Goal: Information Seeking & Learning: Check status

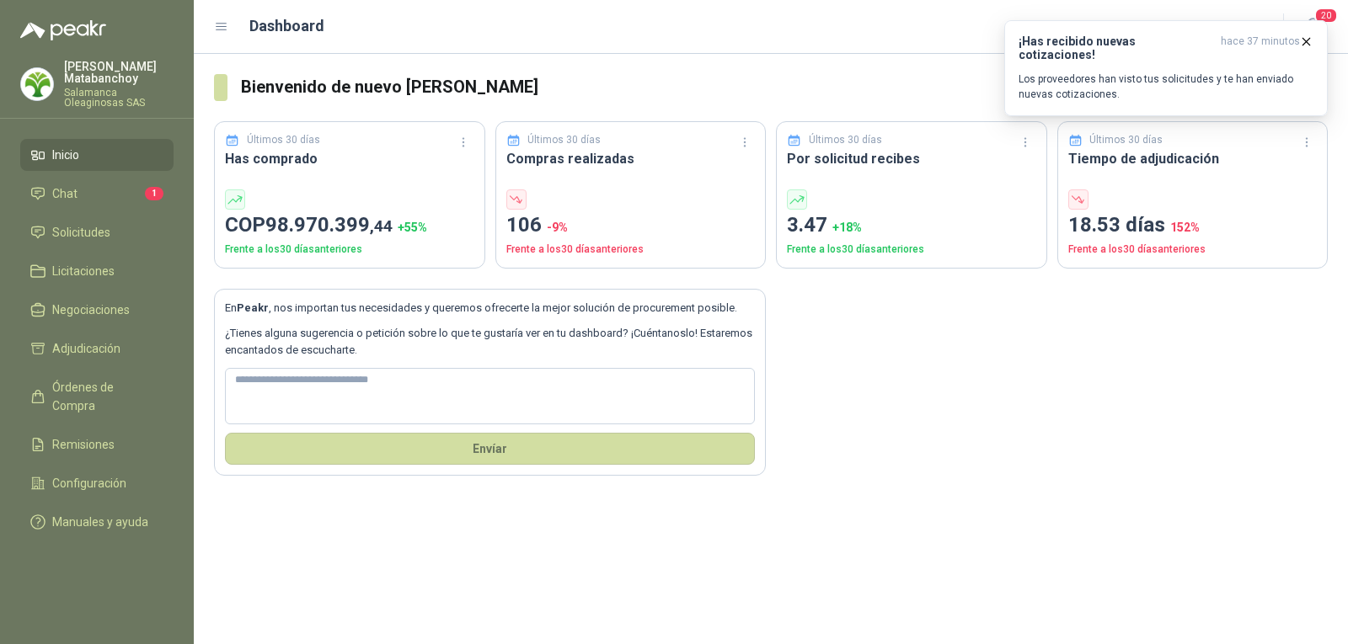
click at [113, 88] on p "Salamanca Oleaginosas SAS" at bounding box center [119, 98] width 110 height 20
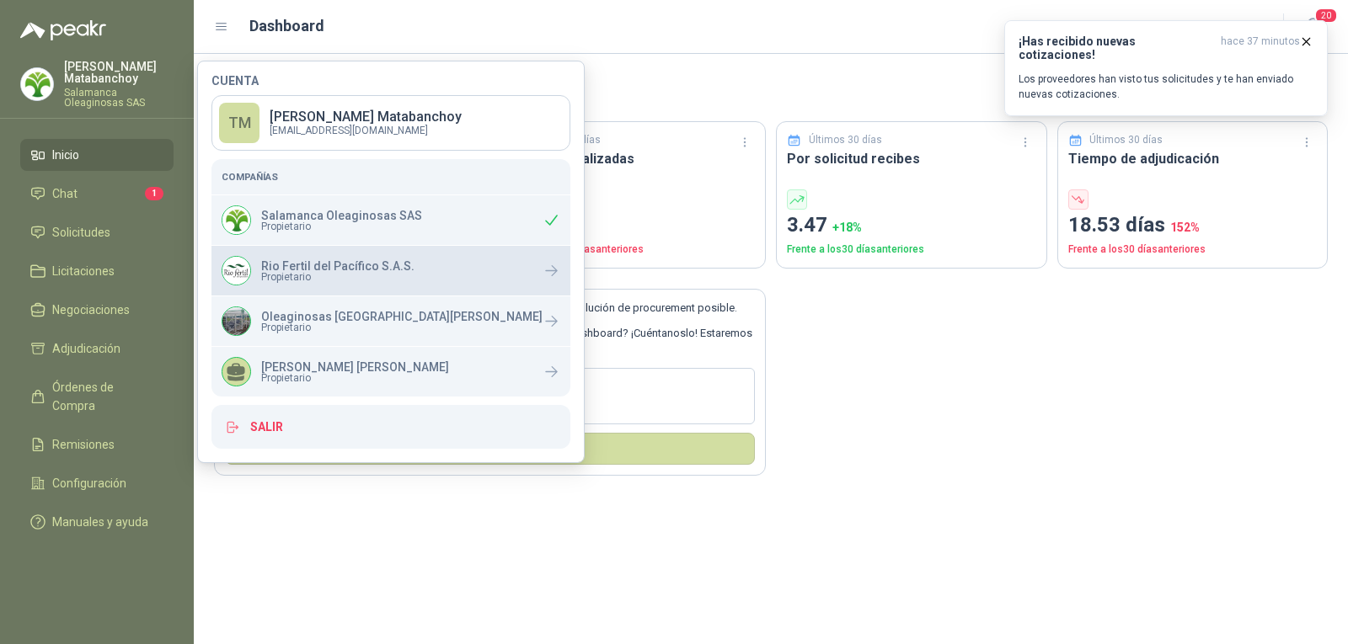
click at [318, 274] on span "Propietario" at bounding box center [337, 277] width 153 height 10
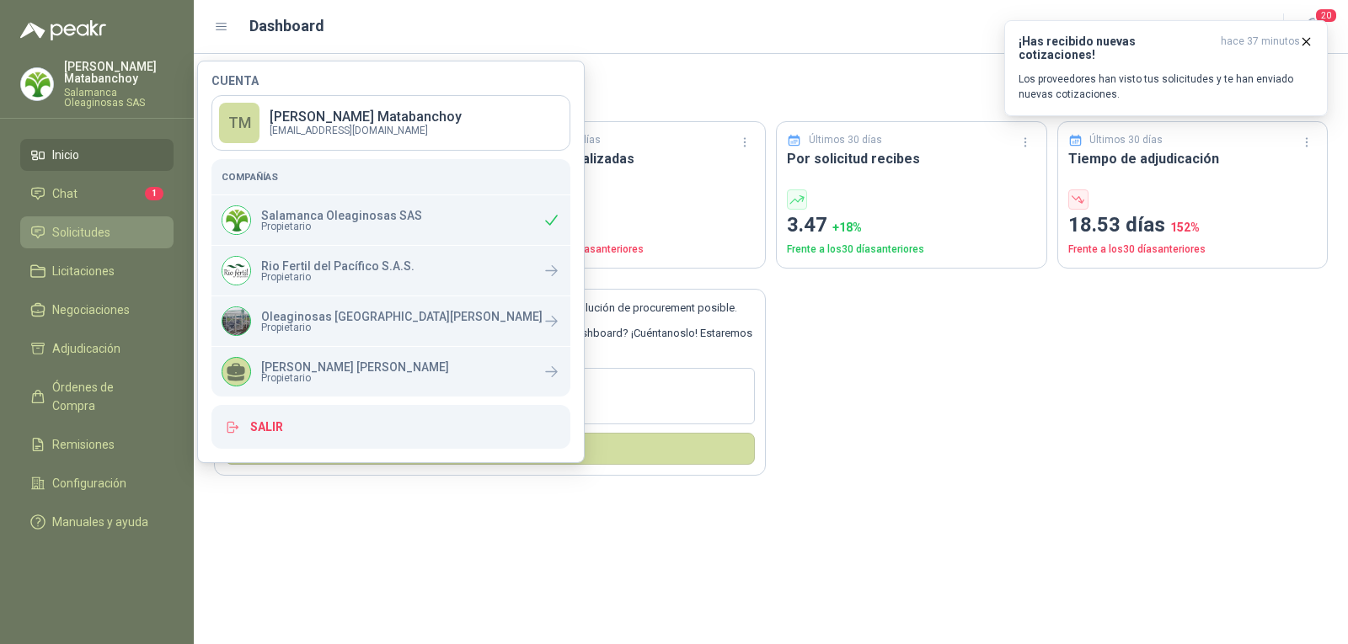
click at [48, 243] on link "Solicitudes" at bounding box center [96, 232] width 153 height 32
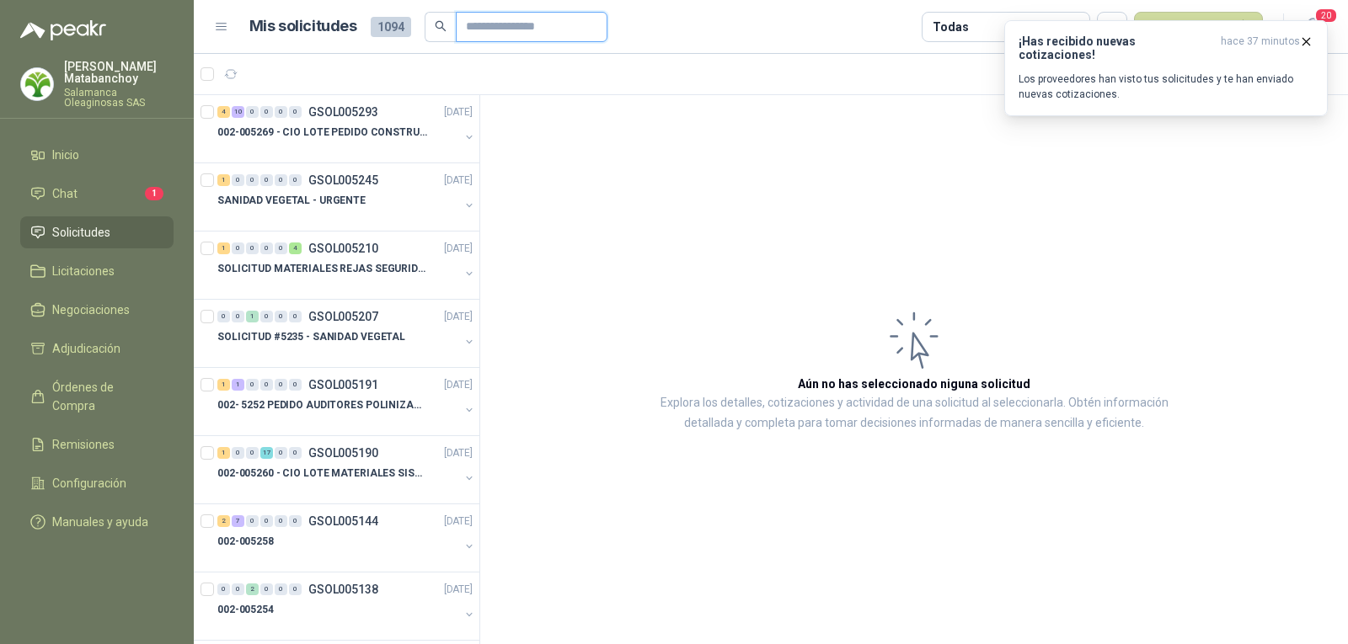
click at [478, 31] on input "text" at bounding box center [525, 27] width 118 height 29
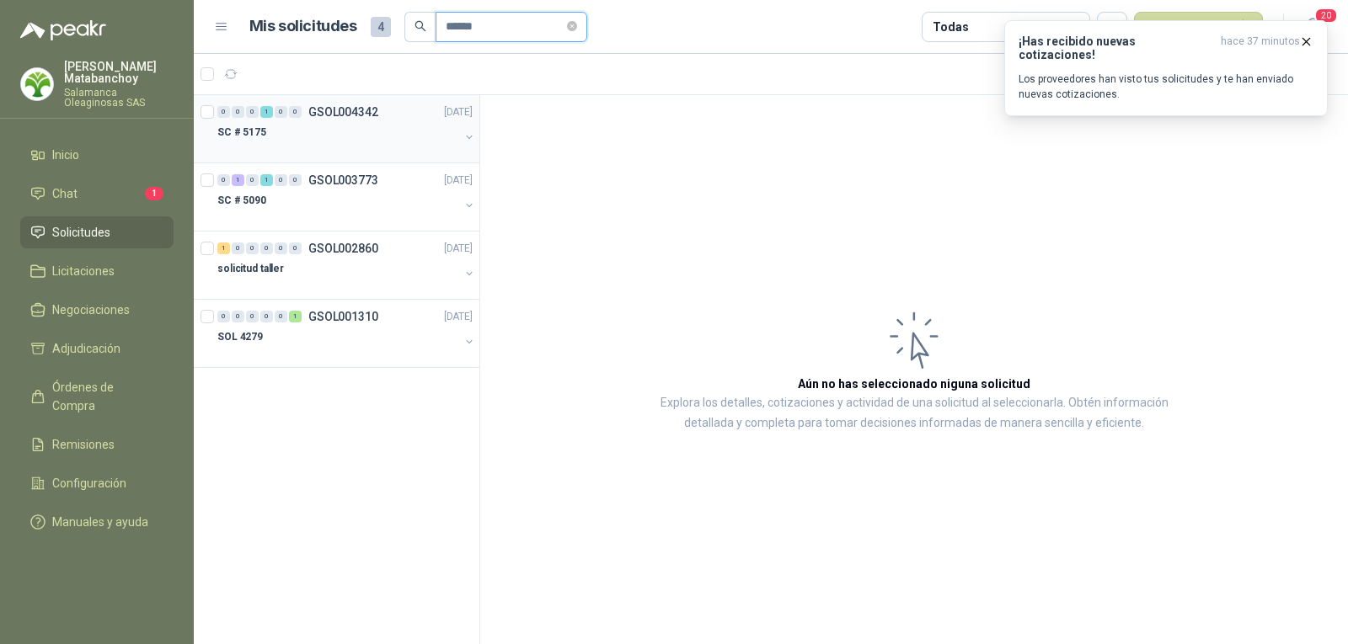
type input "******"
click at [371, 131] on div "SC # 5175" at bounding box center [338, 132] width 242 height 20
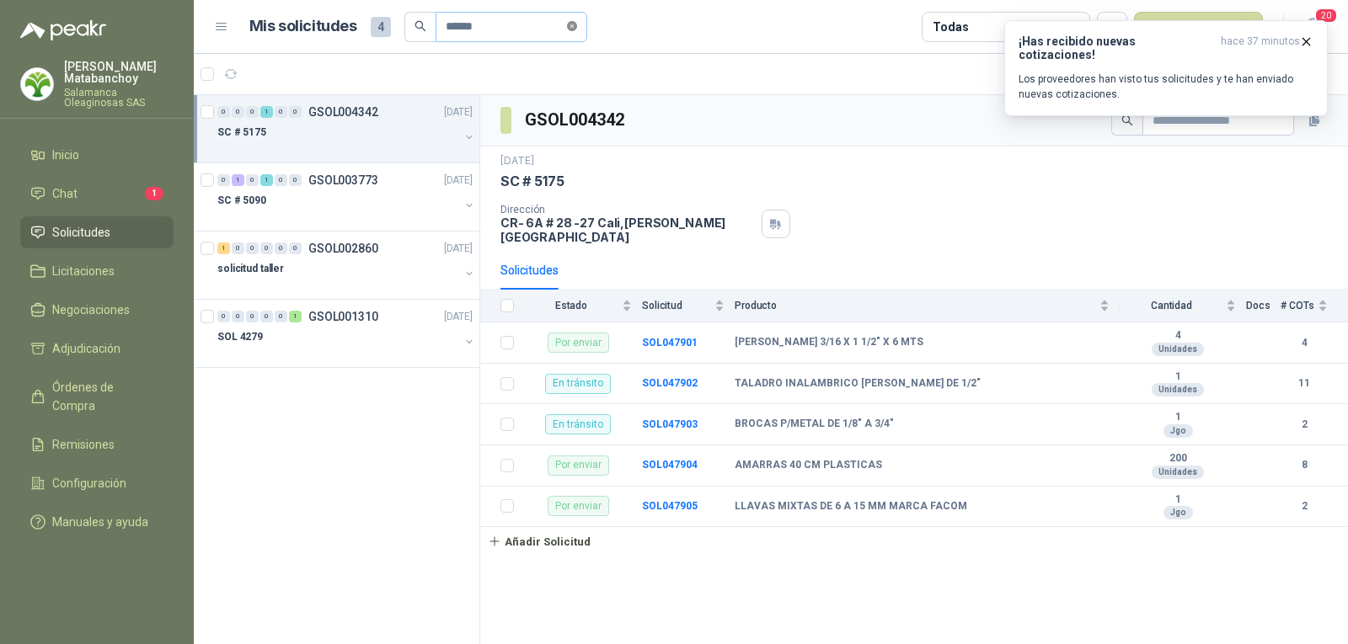
click at [577, 25] on icon "close-circle" at bounding box center [572, 26] width 10 height 10
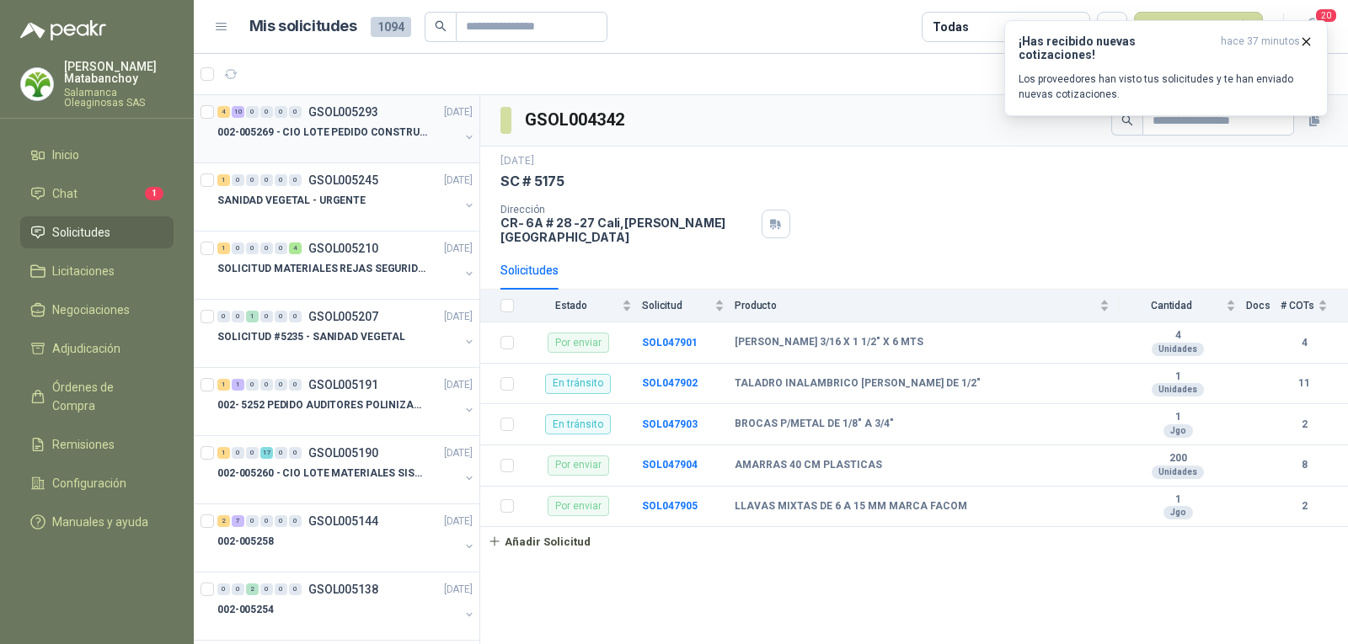
click at [320, 139] on p "002-005269 - CIO LOTE PEDIDO CONSTRUCCION" at bounding box center [322, 133] width 210 height 16
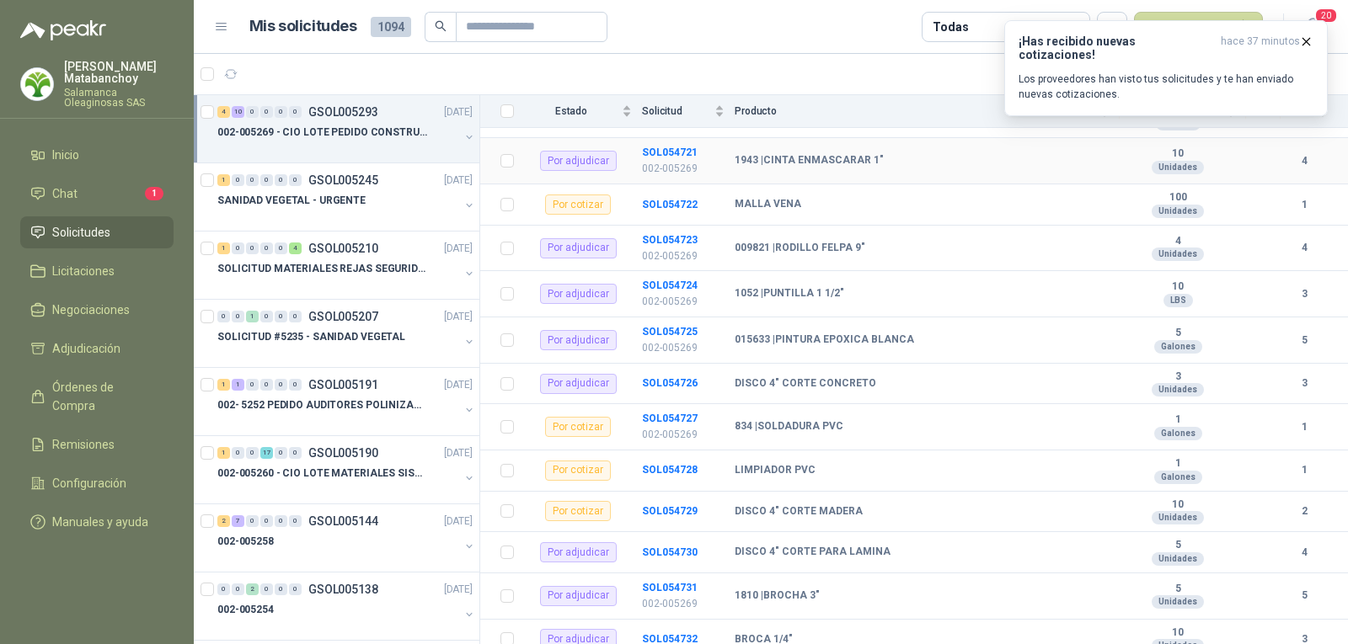
scroll to position [315, 0]
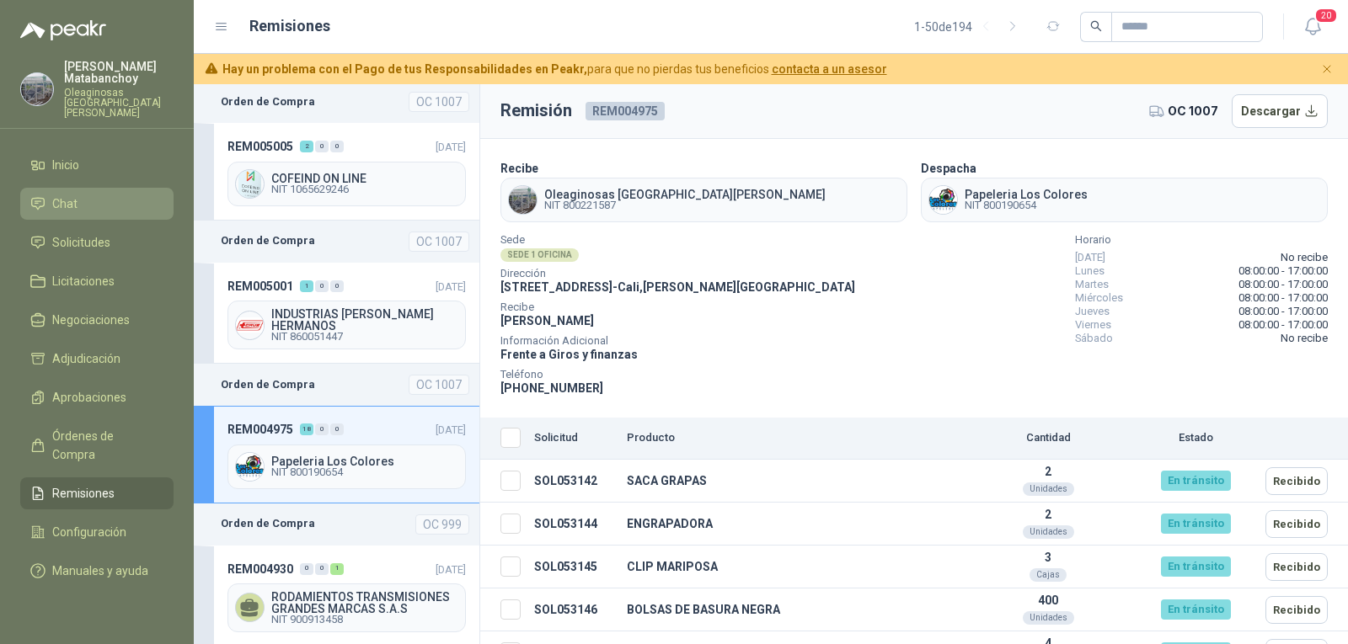
scroll to position [83, 0]
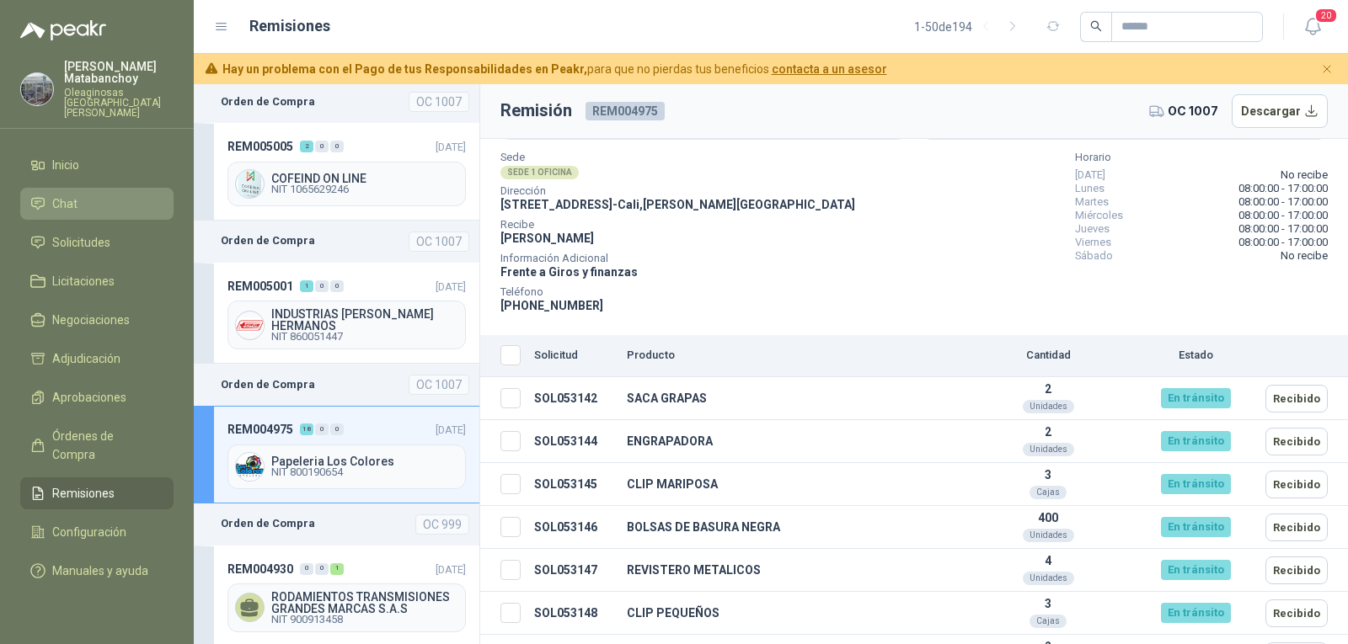
click at [66, 195] on span "Chat" at bounding box center [64, 204] width 25 height 19
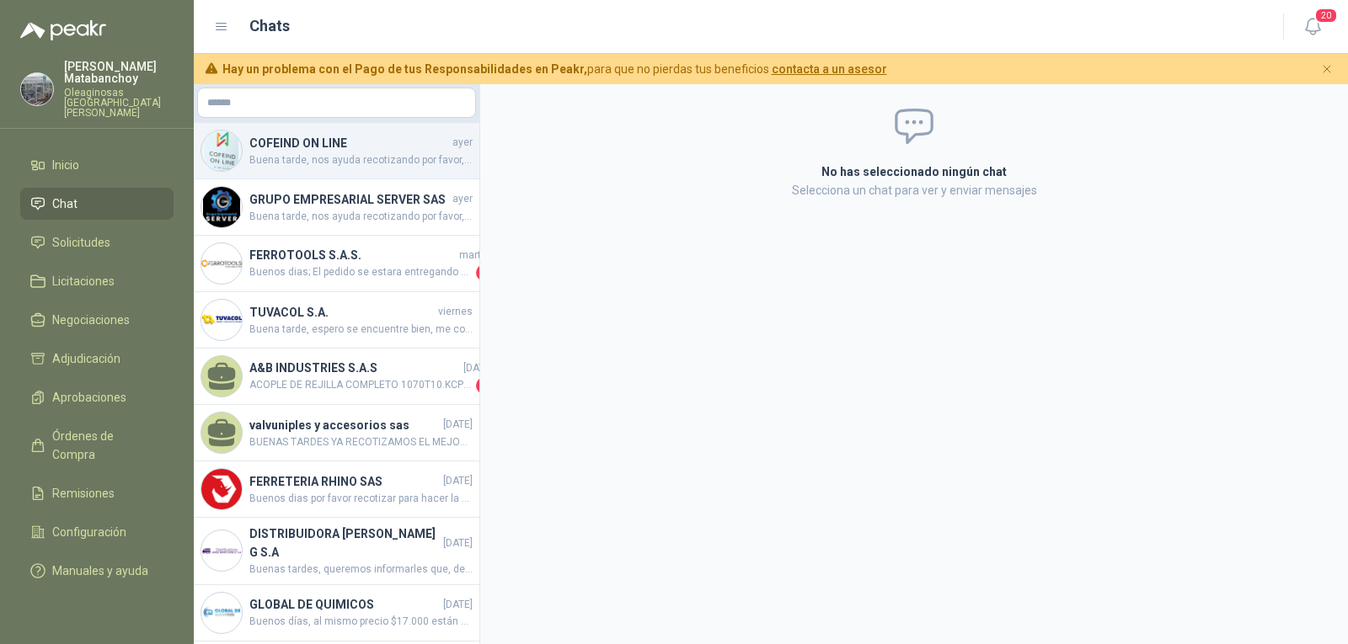
click at [326, 164] on span "Buena tarde, nos ayuda recotizando por favor, quedo atenta" at bounding box center [360, 160] width 223 height 16
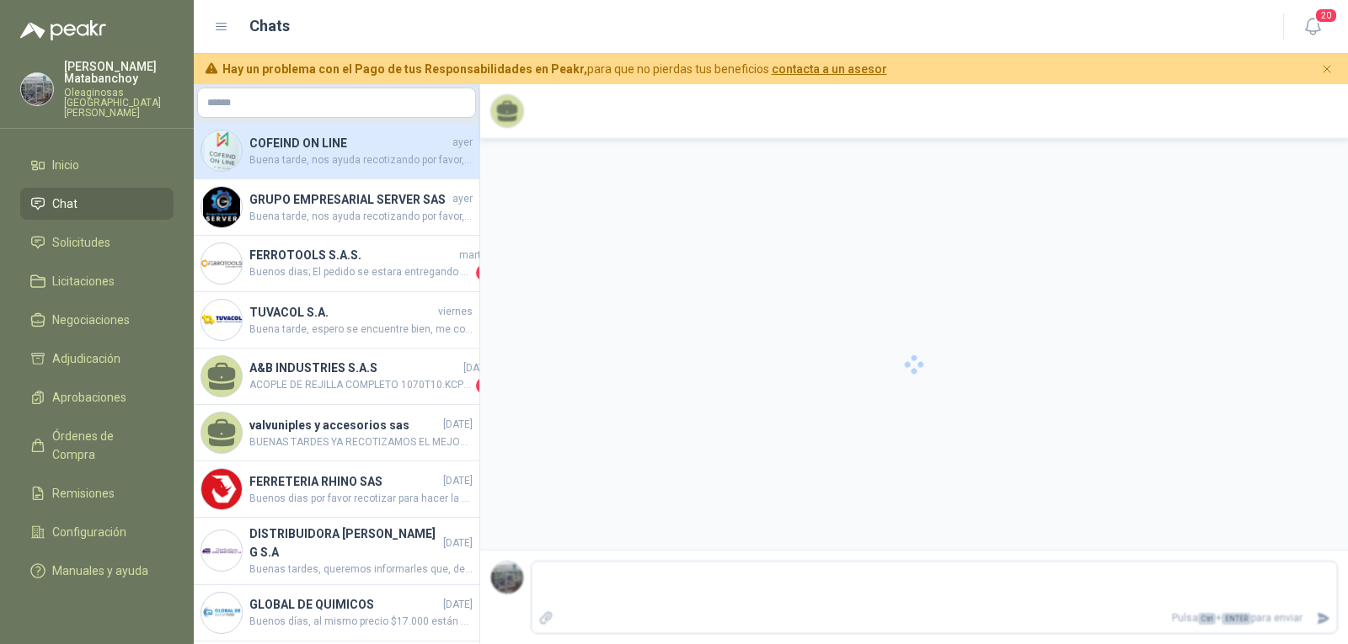
scroll to position [39, 0]
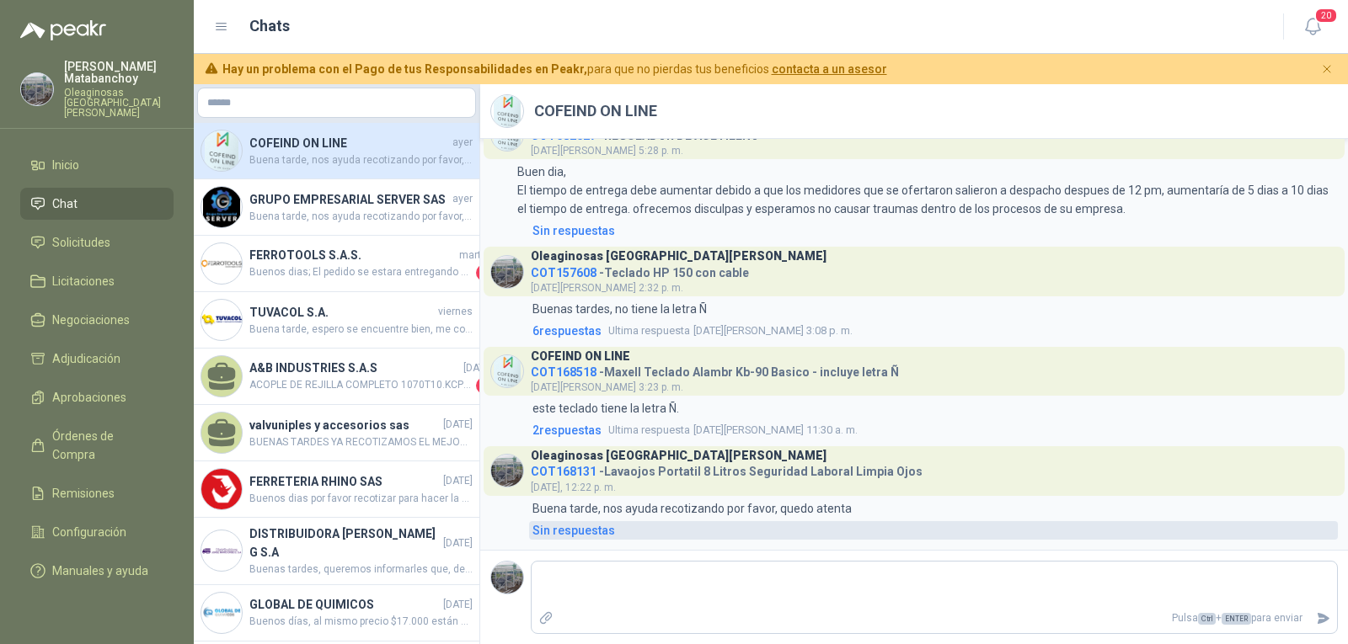
click at [584, 531] on div "Sin respuestas" at bounding box center [573, 530] width 83 height 19
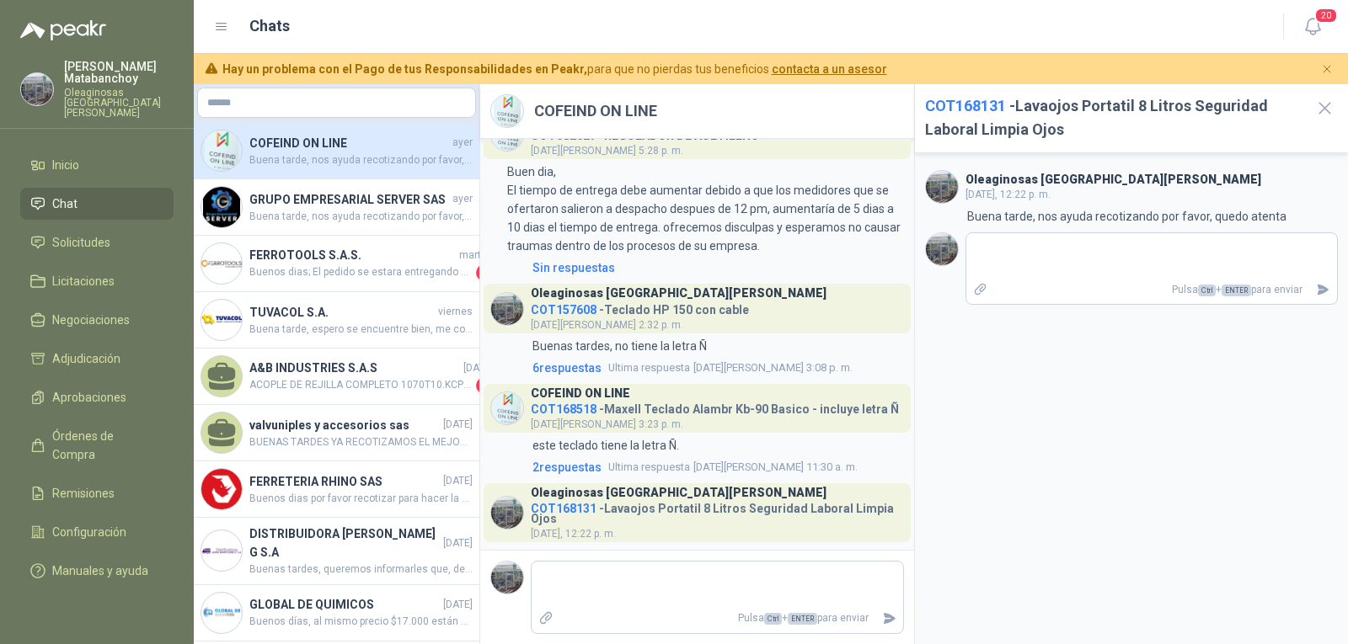
click at [964, 108] on span "COT168131" at bounding box center [965, 106] width 81 height 18
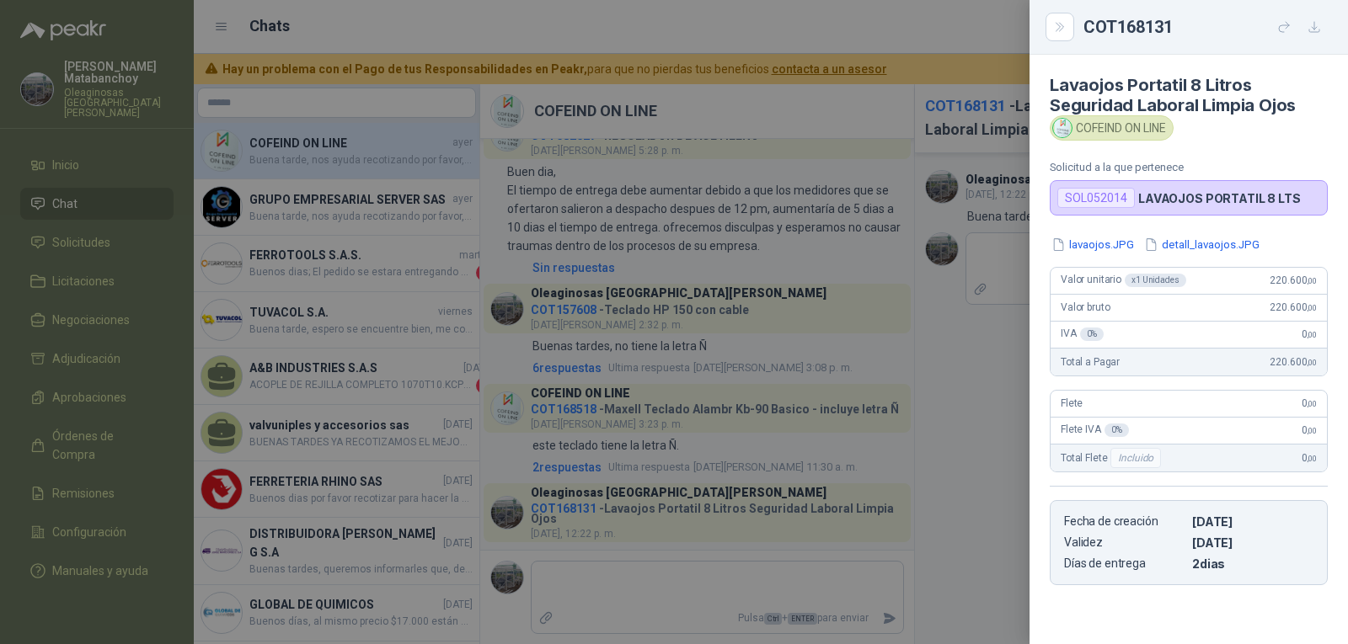
click at [1106, 193] on div "SOL052014" at bounding box center [1096, 198] width 78 height 20
click at [1110, 199] on div "SOL052014" at bounding box center [1096, 198] width 78 height 20
copy div "SOL052014"
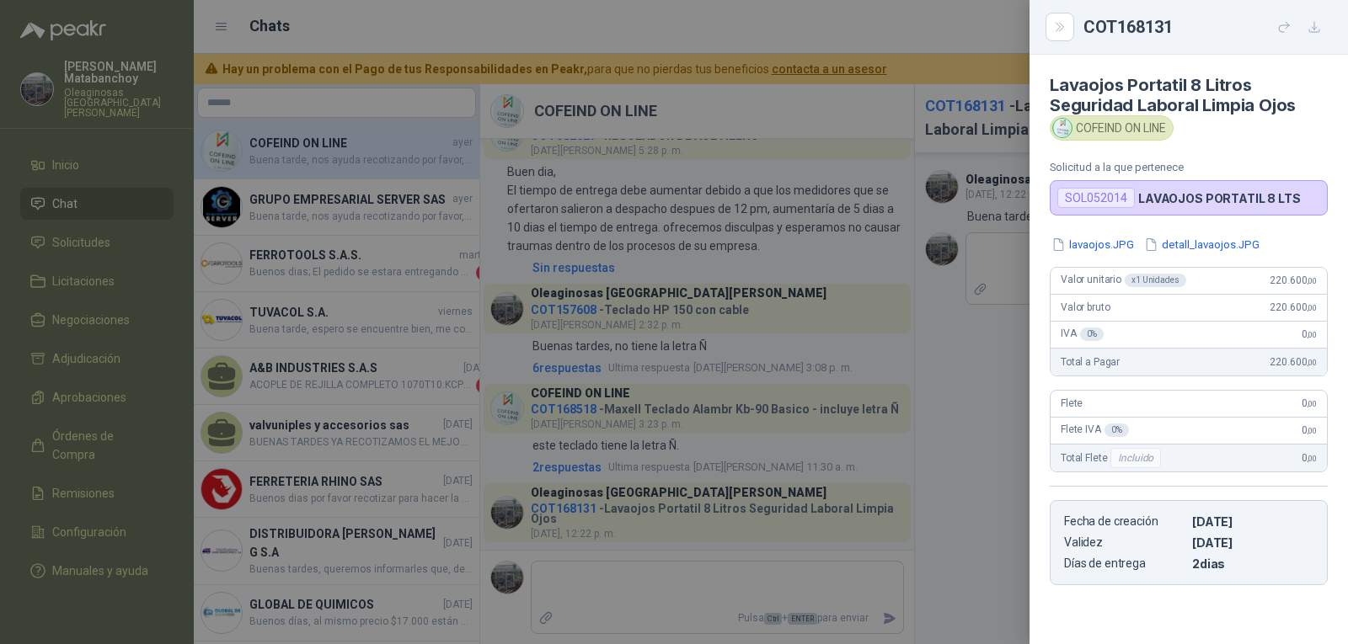
drag, startPoint x: 869, startPoint y: 262, endPoint x: 789, endPoint y: 219, distance: 90.1
click at [859, 259] on div at bounding box center [674, 322] width 1348 height 644
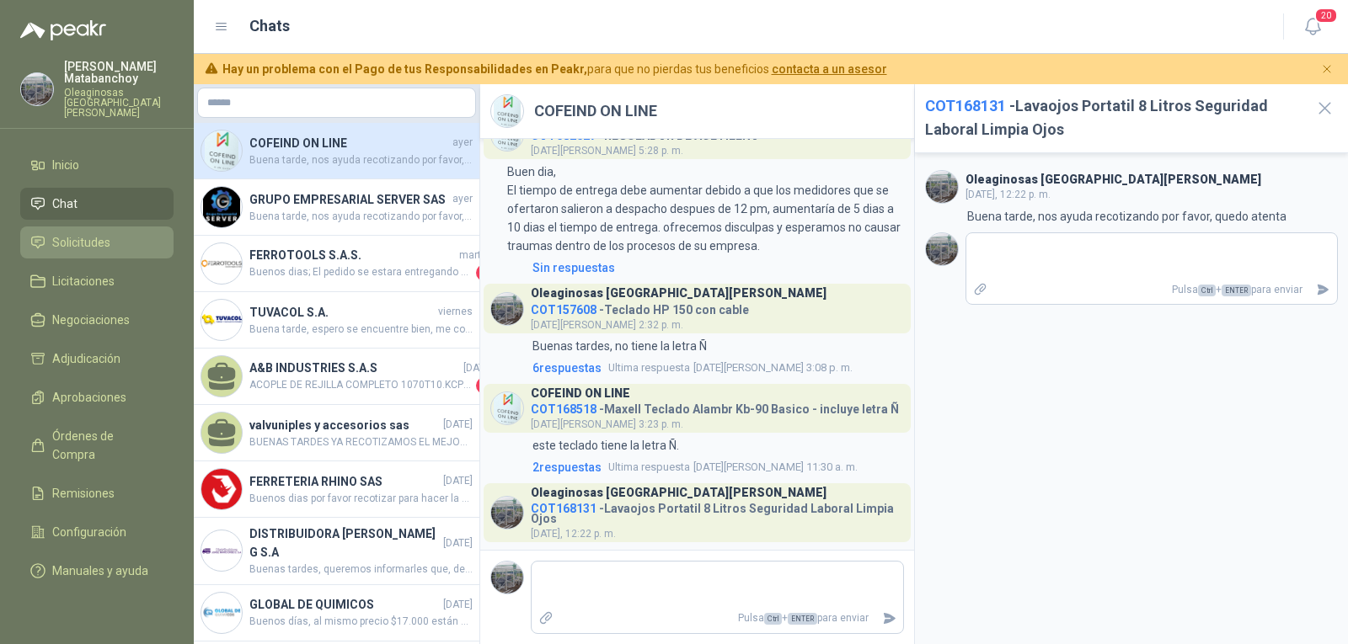
click at [89, 233] on span "Solicitudes" at bounding box center [81, 242] width 58 height 19
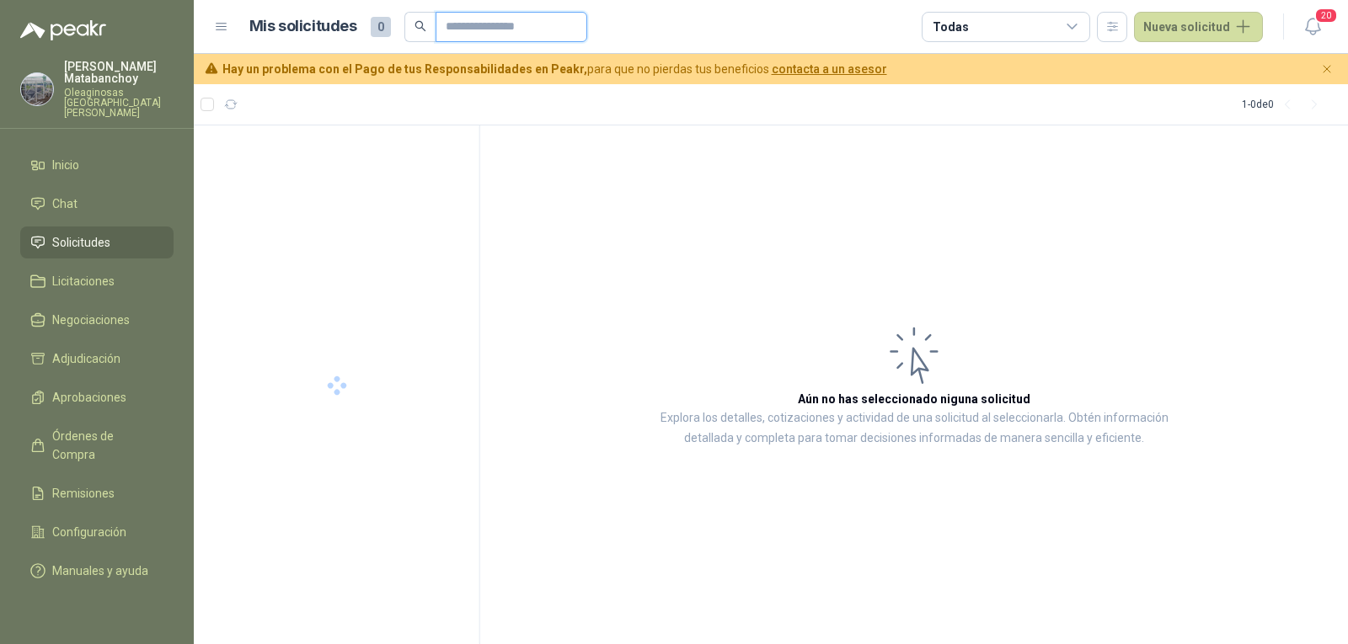
drag, startPoint x: 486, startPoint y: 12, endPoint x: 499, endPoint y: 41, distance: 32.1
click at [486, 13] on input "text" at bounding box center [505, 27] width 118 height 29
paste input "*********"
type input "*********"
click at [332, 164] on div "SG SST EXTRACTORA" at bounding box center [338, 162] width 242 height 20
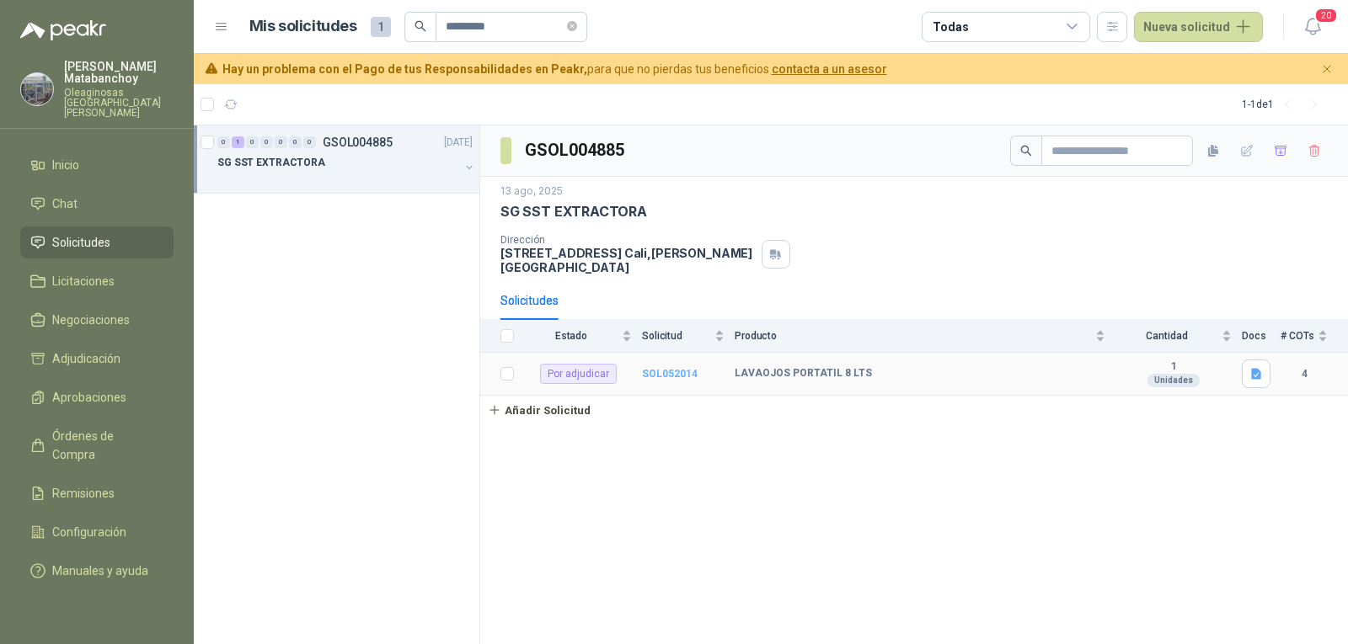
click at [657, 368] on b "SOL052014" at bounding box center [670, 374] width 56 height 12
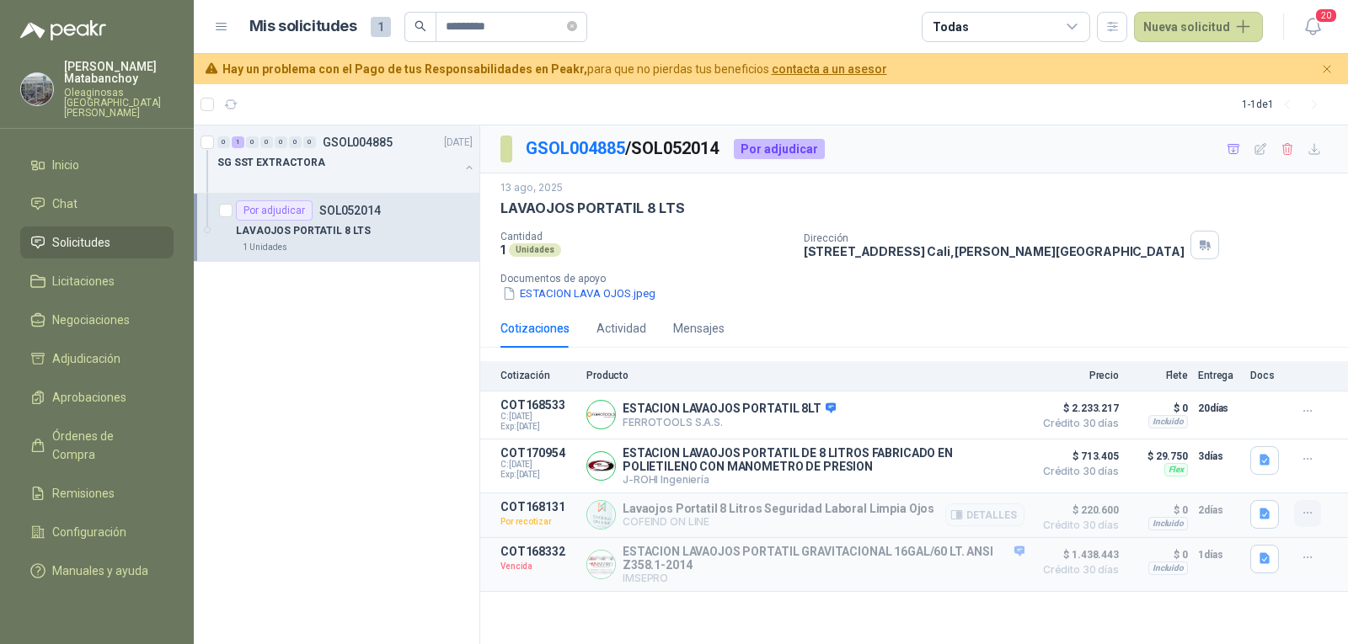
click at [1303, 510] on icon "button" at bounding box center [1308, 513] width 14 height 14
click at [928, 291] on div "ESTACION LAVA OJOS.jpeg" at bounding box center [920, 294] width 841 height 18
click at [82, 233] on span "Solicitudes" at bounding box center [81, 242] width 58 height 19
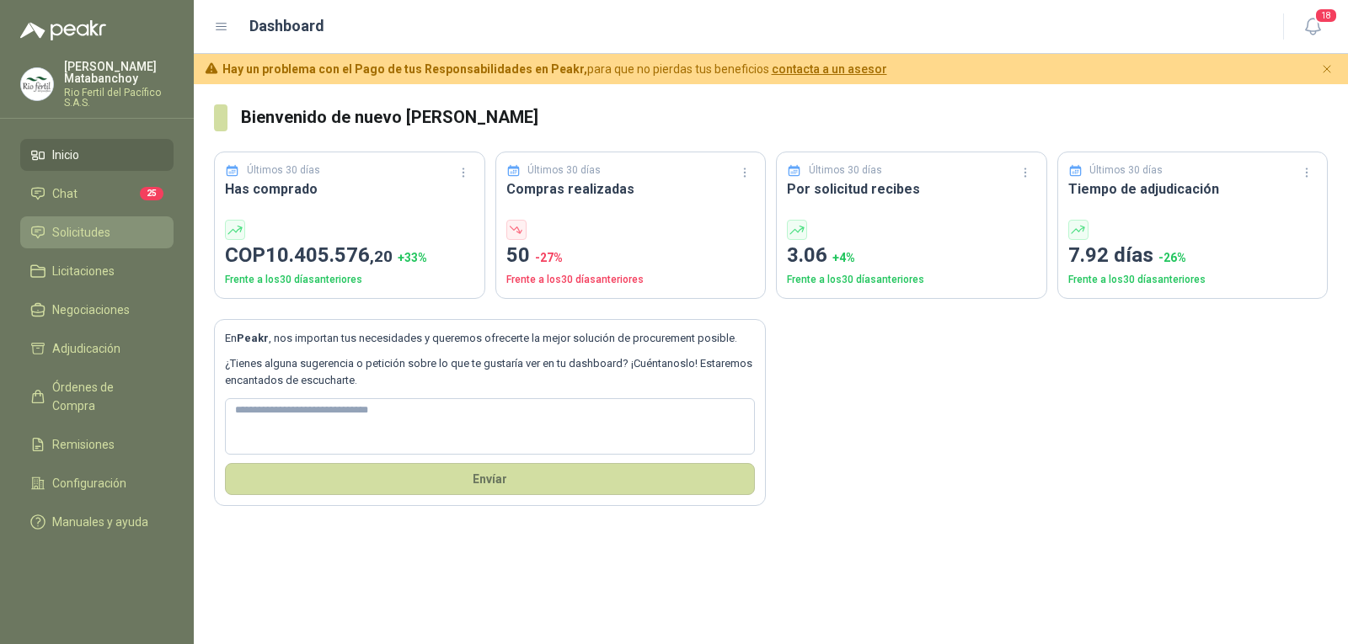
click at [56, 222] on link "Solicitudes" at bounding box center [96, 232] width 153 height 32
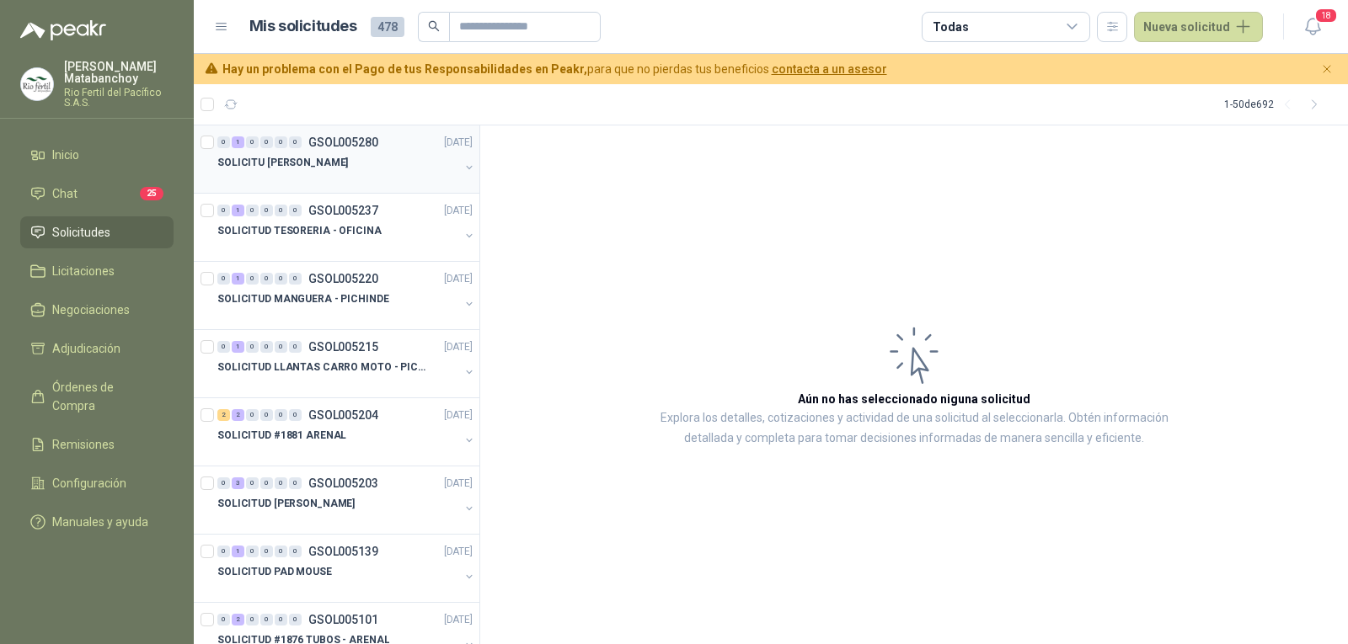
click at [354, 173] on div at bounding box center [338, 179] width 242 height 13
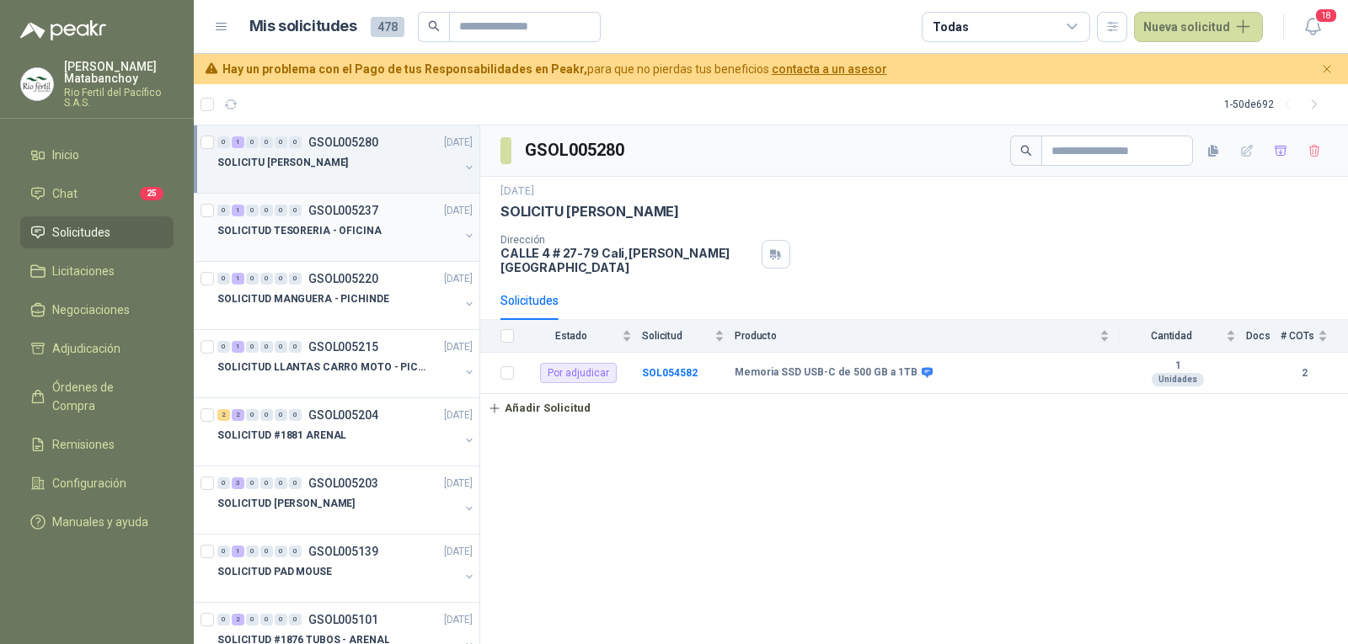
click at [360, 243] on div at bounding box center [338, 247] width 242 height 13
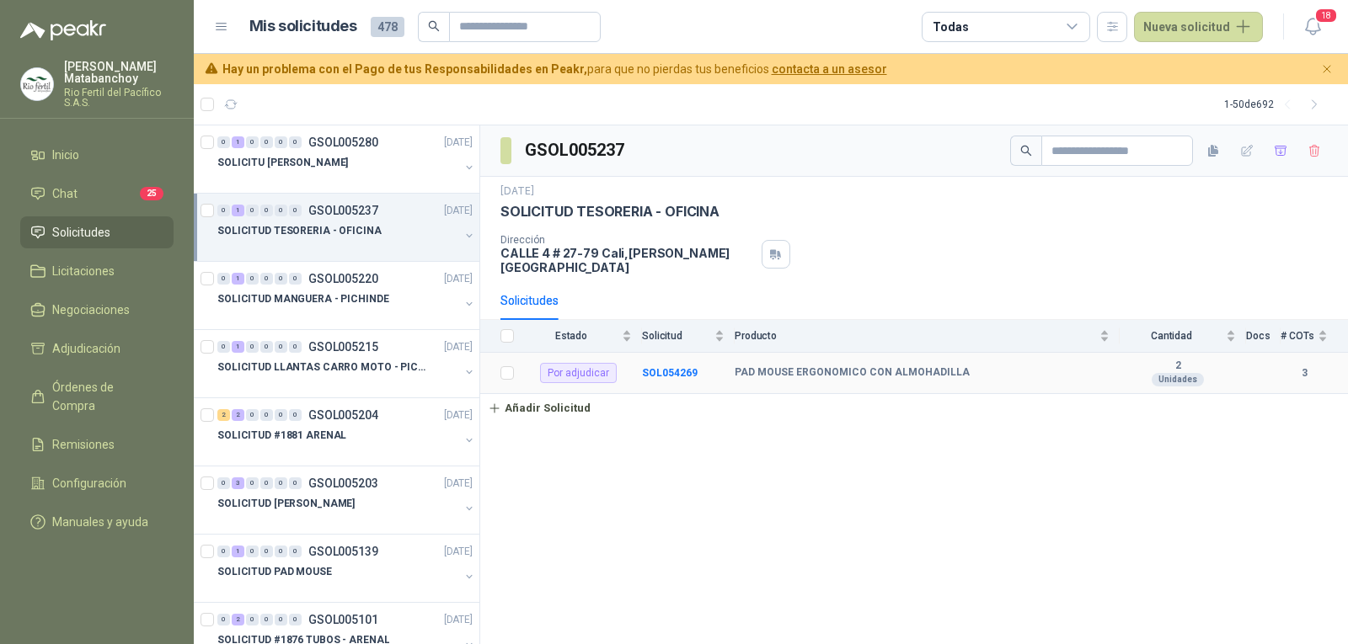
click at [682, 368] on td "SOL054269" at bounding box center [688, 373] width 93 height 41
click at [681, 367] on b "SOL054269" at bounding box center [670, 373] width 56 height 12
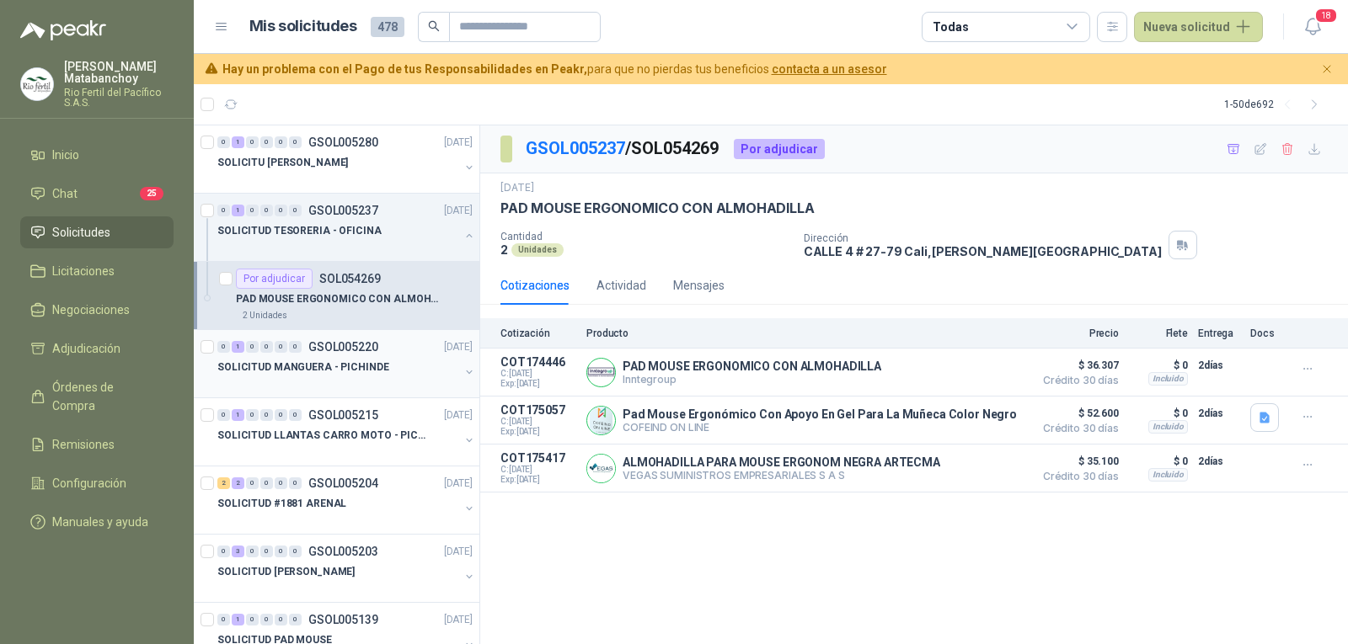
click at [361, 357] on div "SOLICITUD MANGUERA - PICHINDE" at bounding box center [338, 367] width 242 height 20
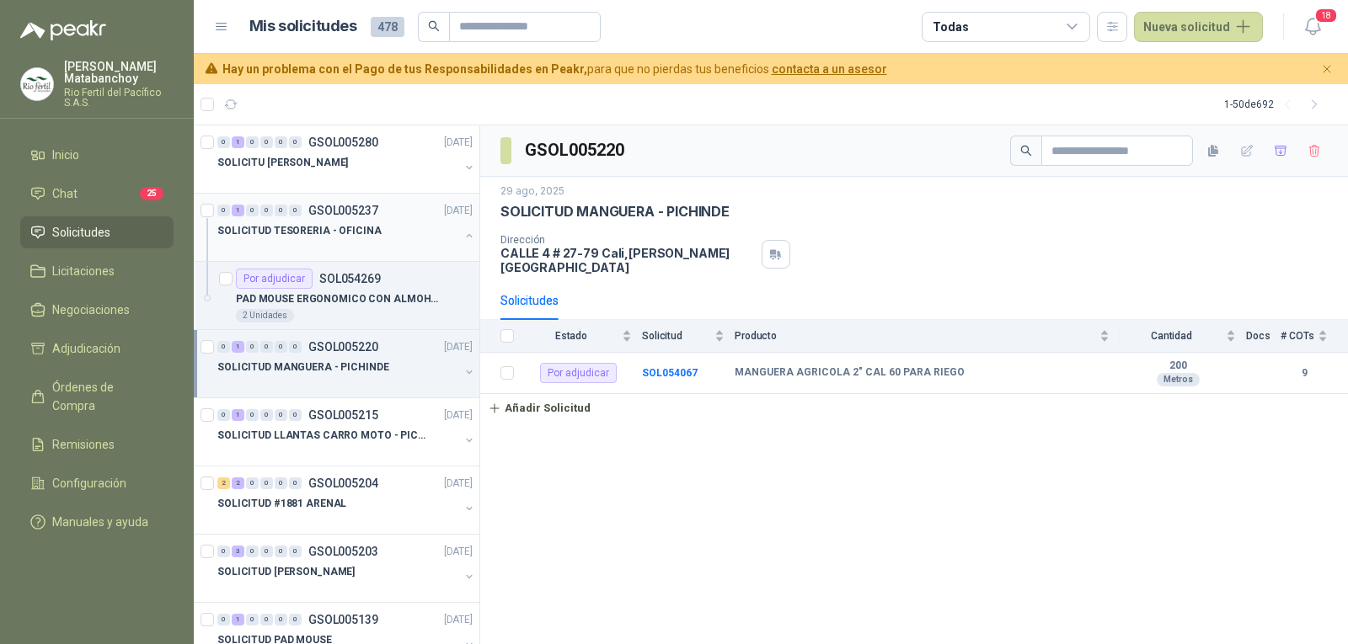
click at [448, 230] on div "SOLICITUD TESORERIA - OFICINA" at bounding box center [346, 238] width 259 height 34
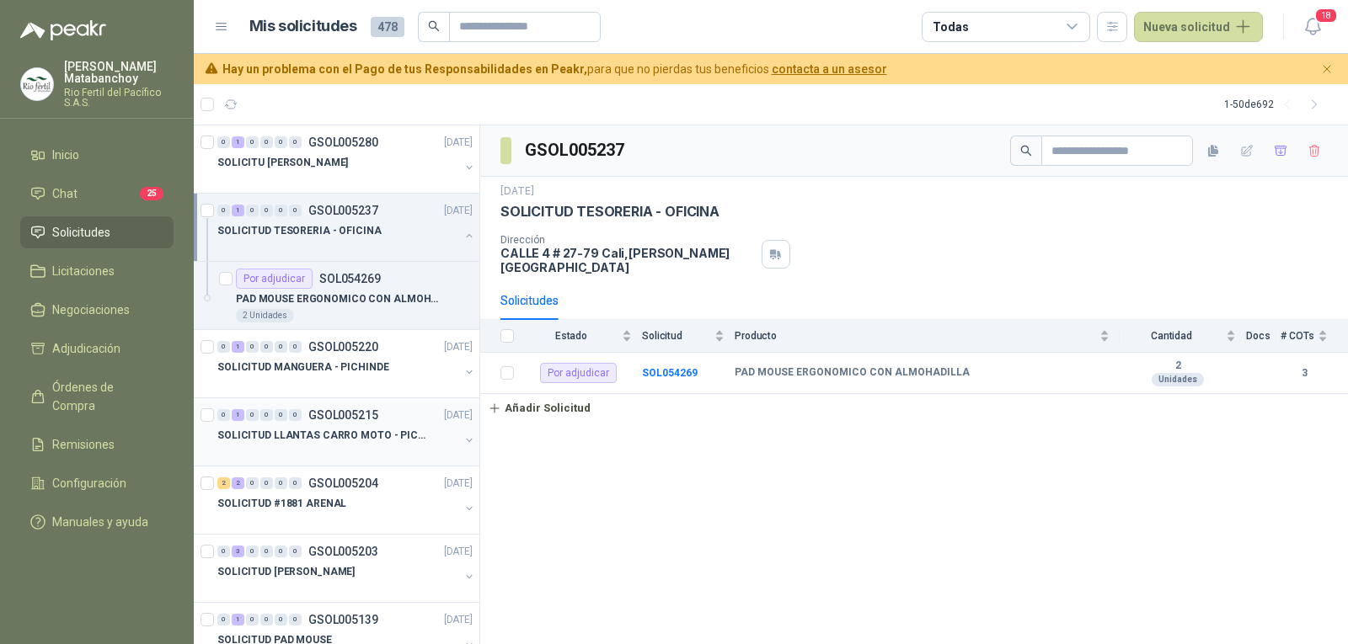
click at [329, 452] on div at bounding box center [338, 452] width 242 height 13
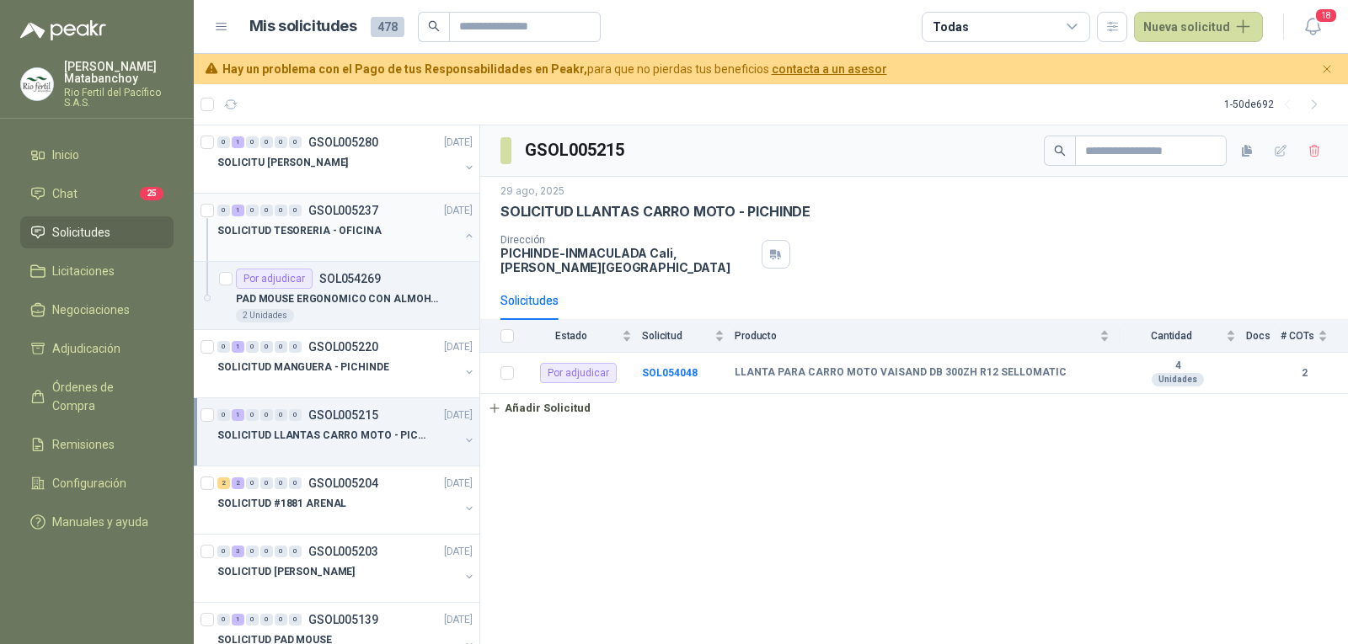
click at [462, 238] on button "button" at bounding box center [468, 235] width 13 height 13
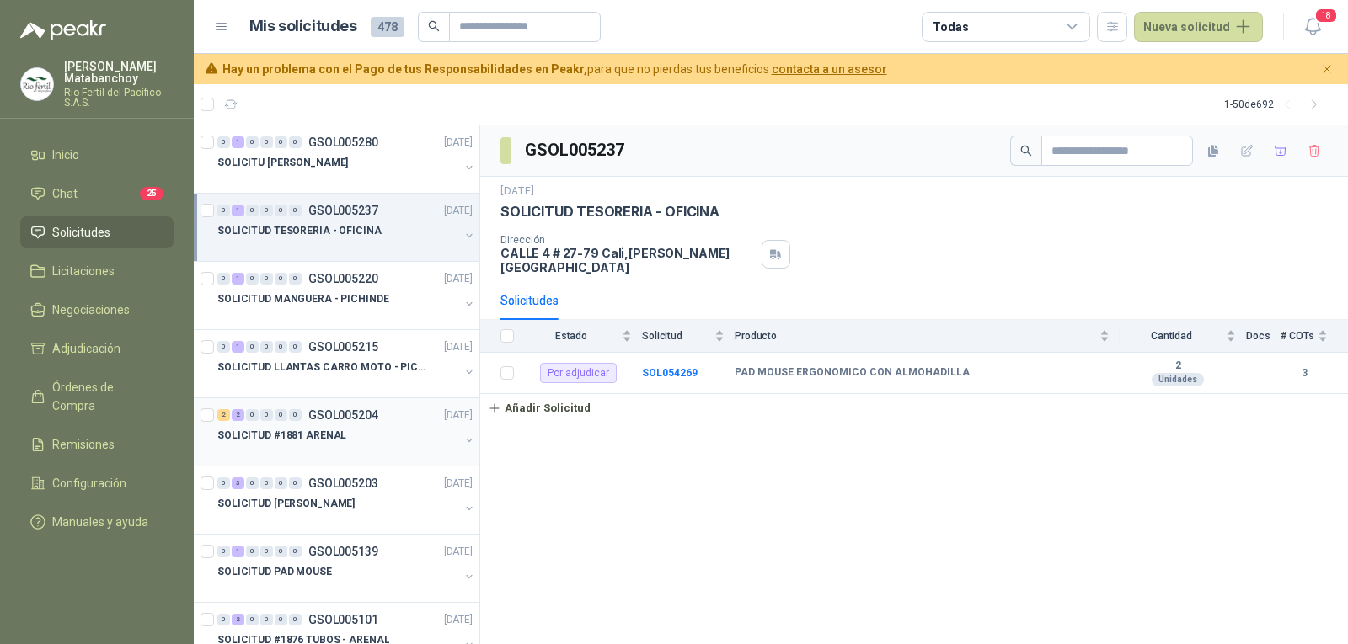
click at [367, 439] on div "SOLICITUD #1881 ARENAL" at bounding box center [338, 435] width 242 height 20
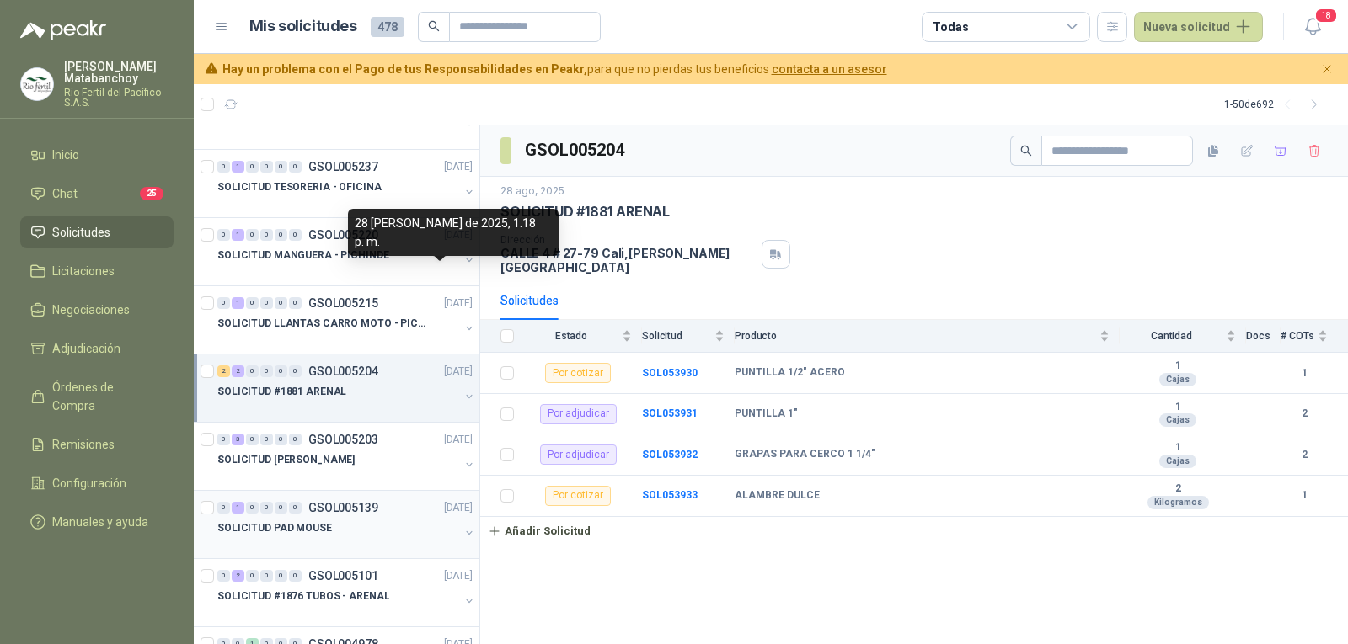
scroll to position [168, 0]
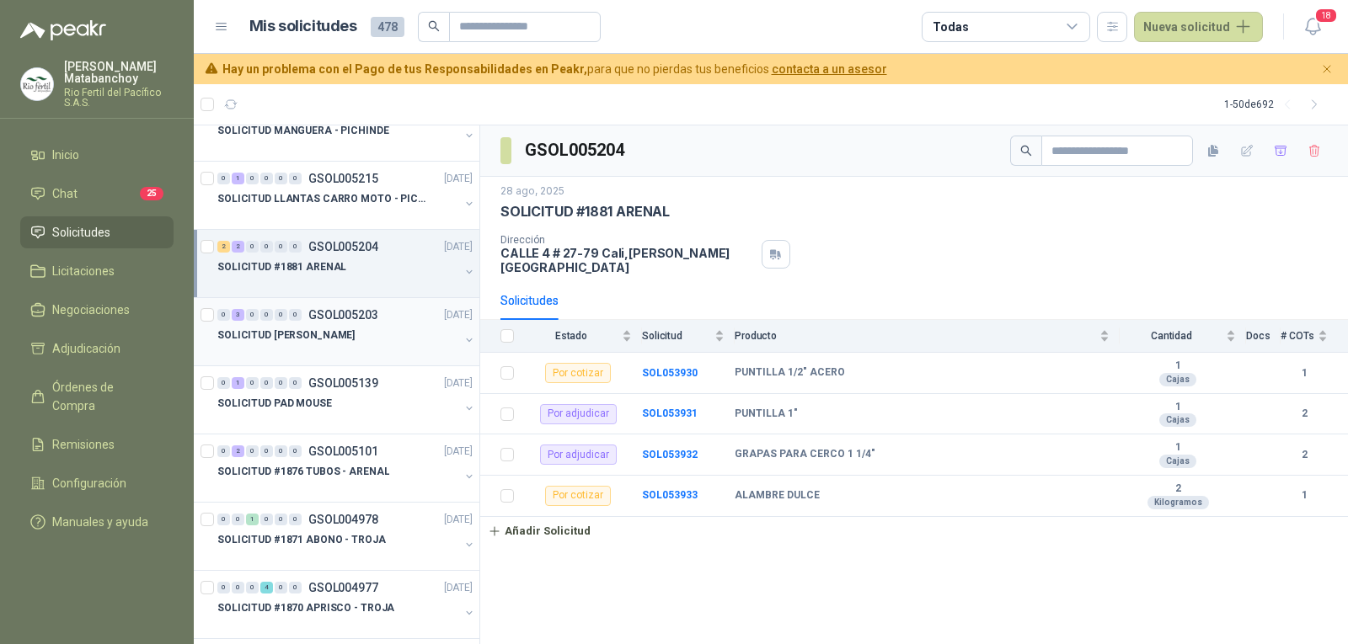
click at [369, 329] on div "SOLICITUD BENITO - PICHINDE" at bounding box center [338, 335] width 242 height 20
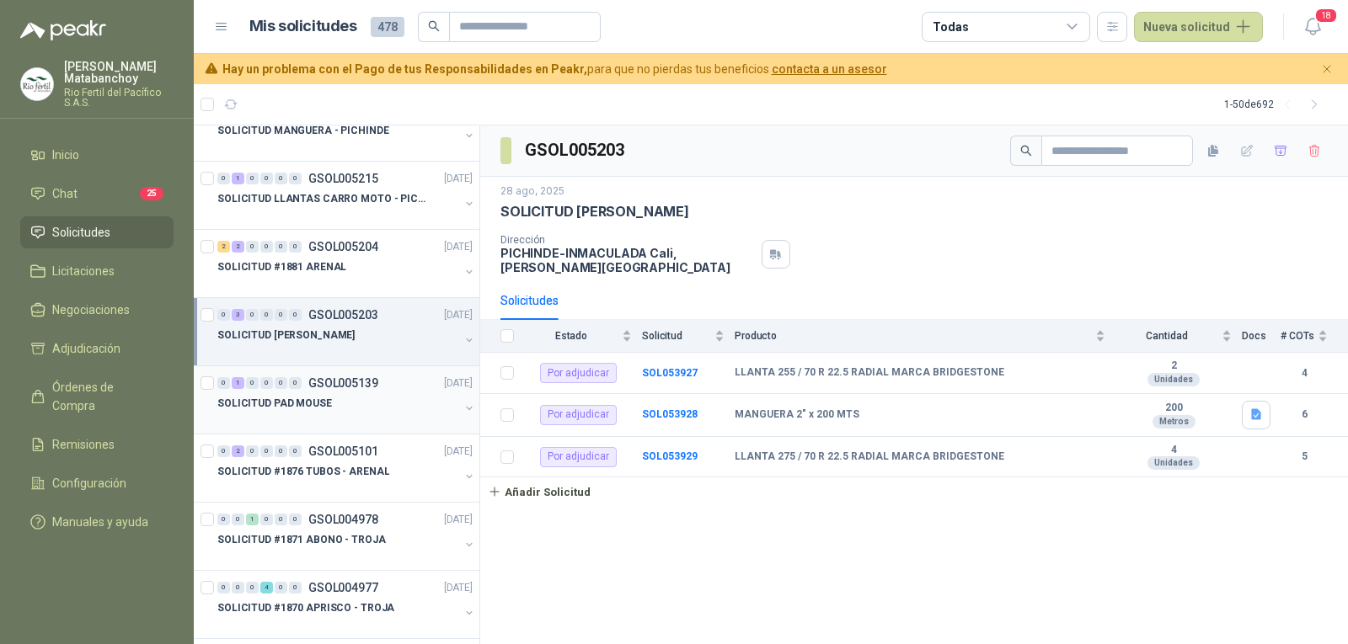
click at [360, 383] on p "GSOL005139" at bounding box center [343, 383] width 70 height 12
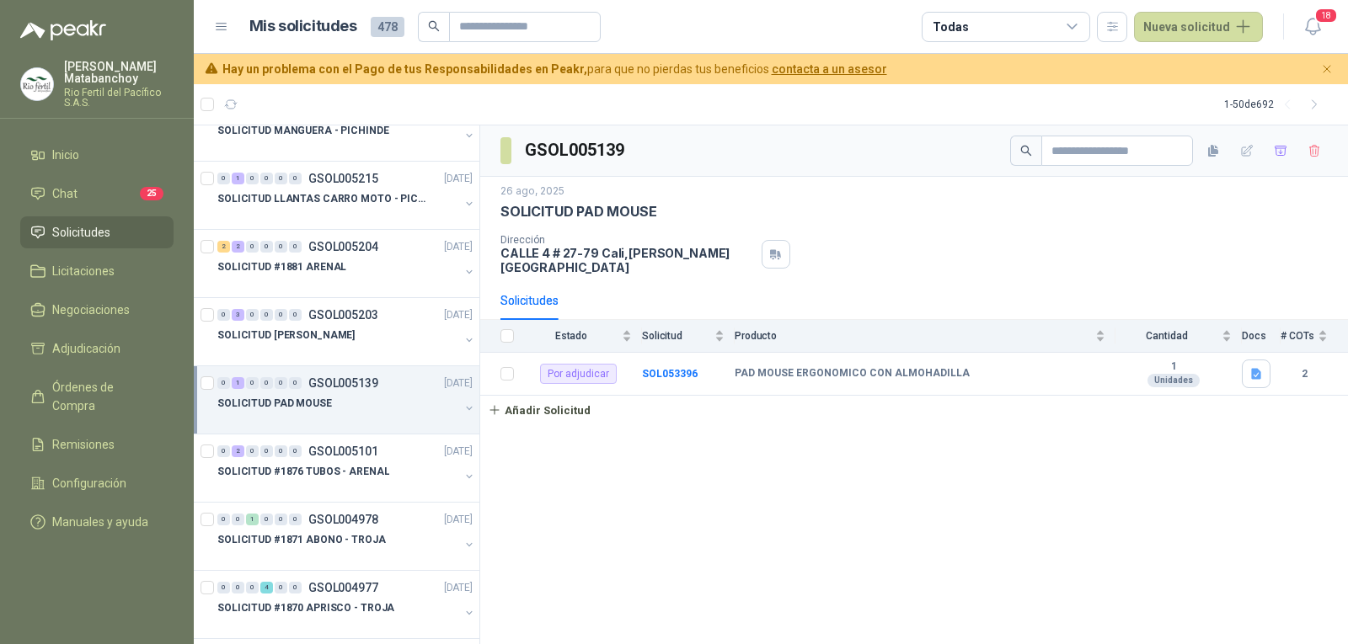
scroll to position [253, 0]
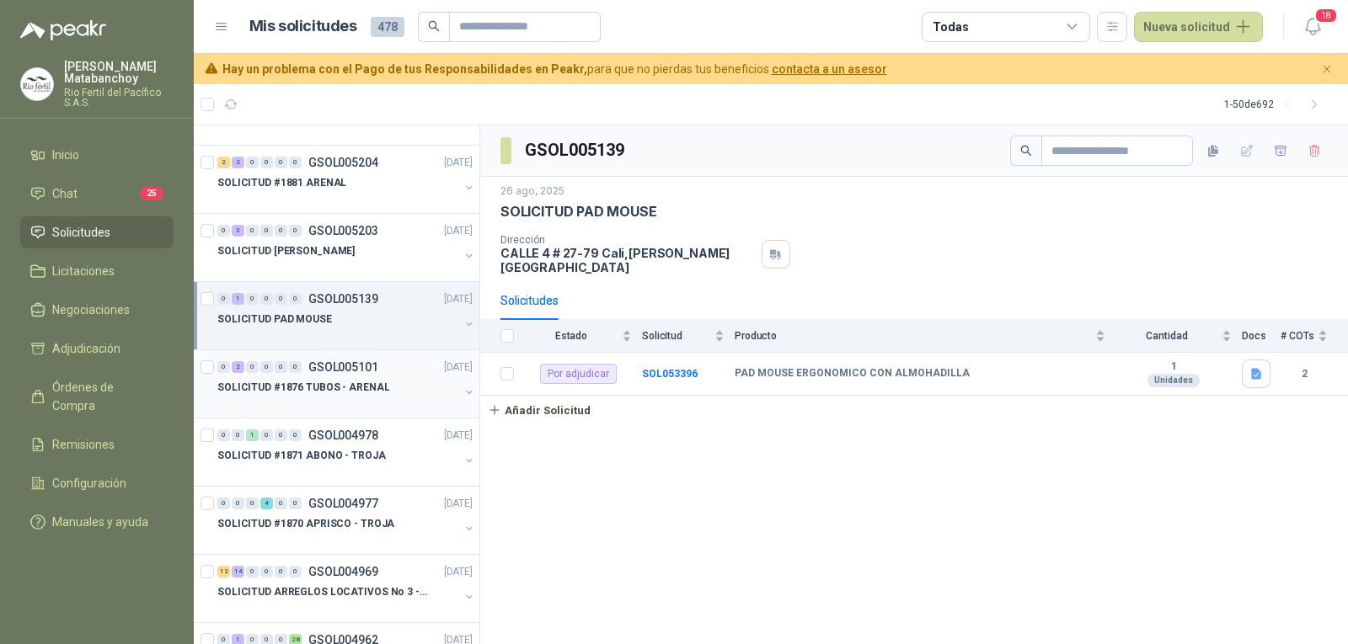
click at [357, 382] on p "SOLICITUD #1876 TUBOS - ARENAL" at bounding box center [303, 388] width 172 height 16
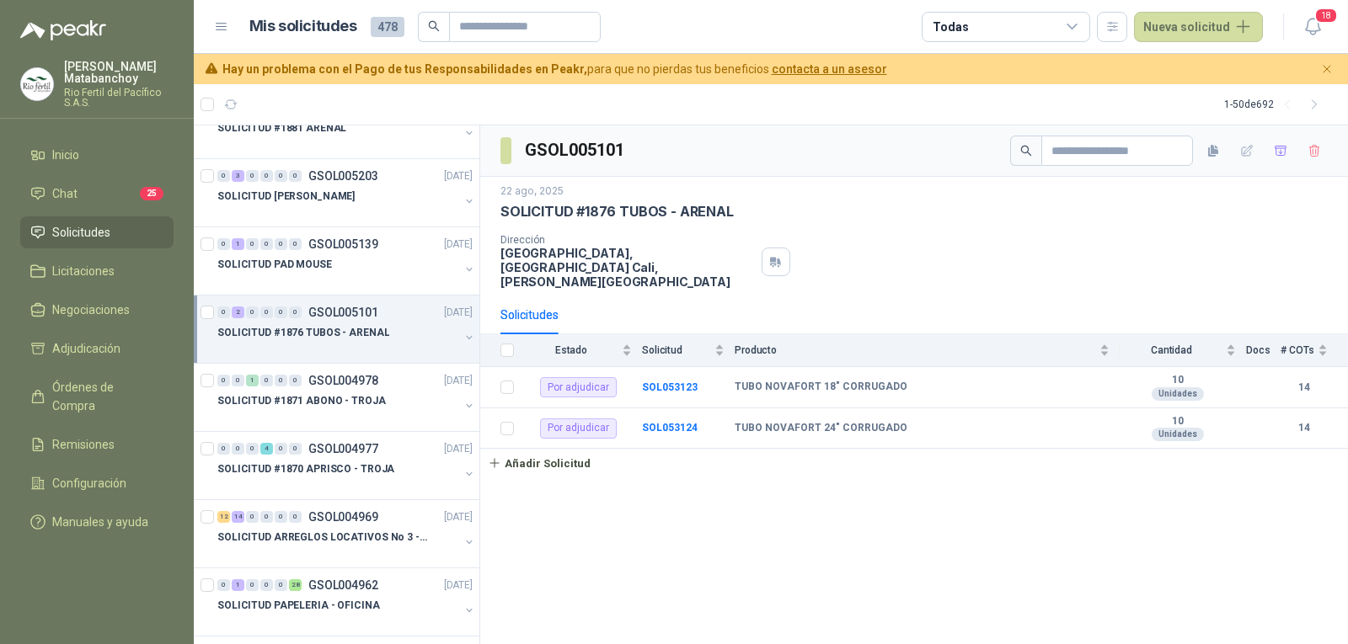
scroll to position [337, 0]
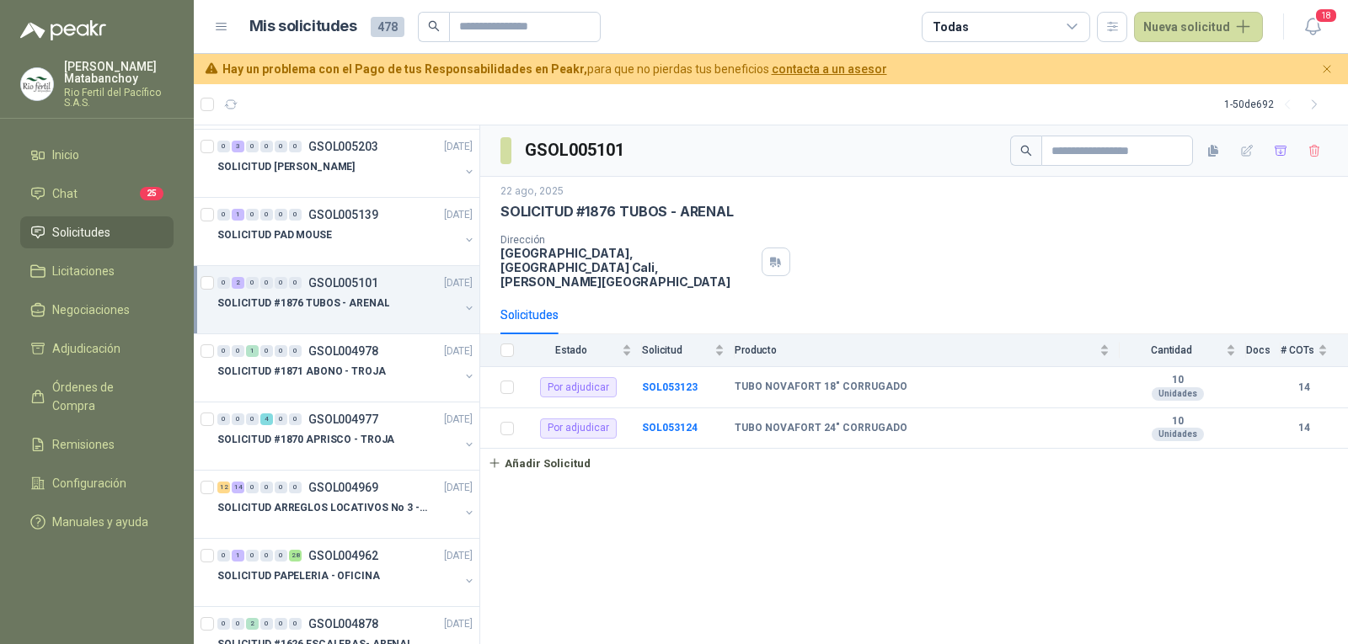
click at [377, 367] on div "SOLICITUD #1871 ABONO - TROJA" at bounding box center [338, 371] width 242 height 20
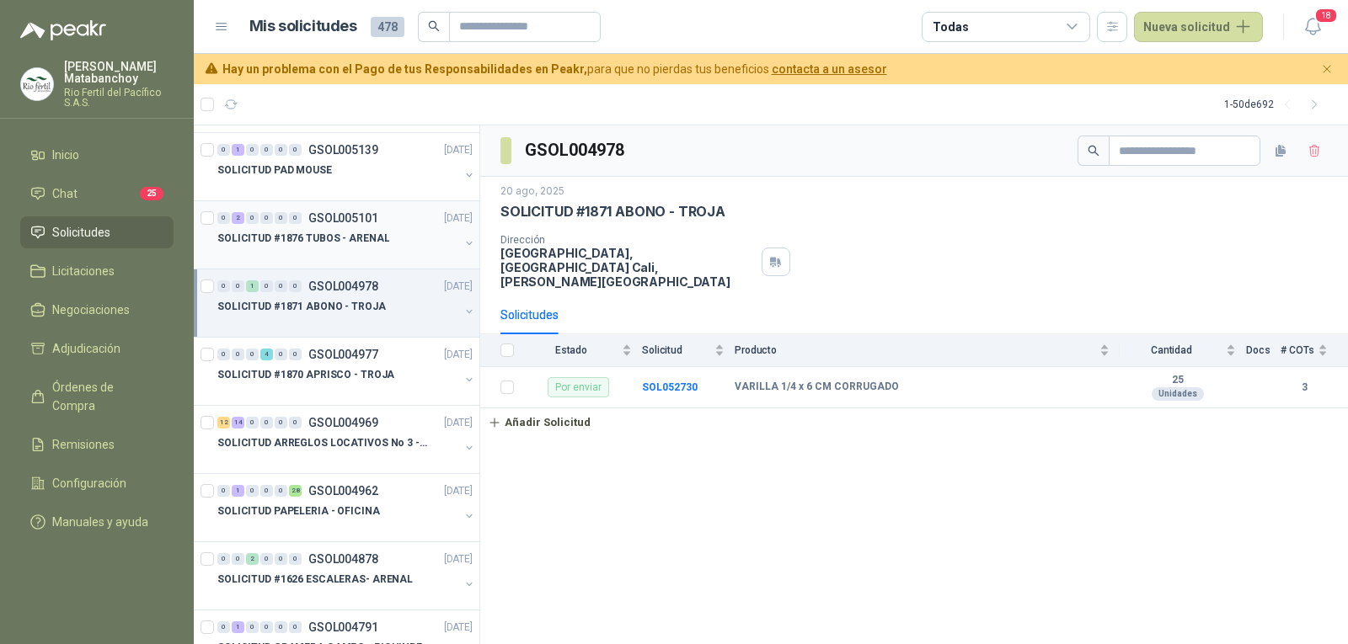
scroll to position [421, 0]
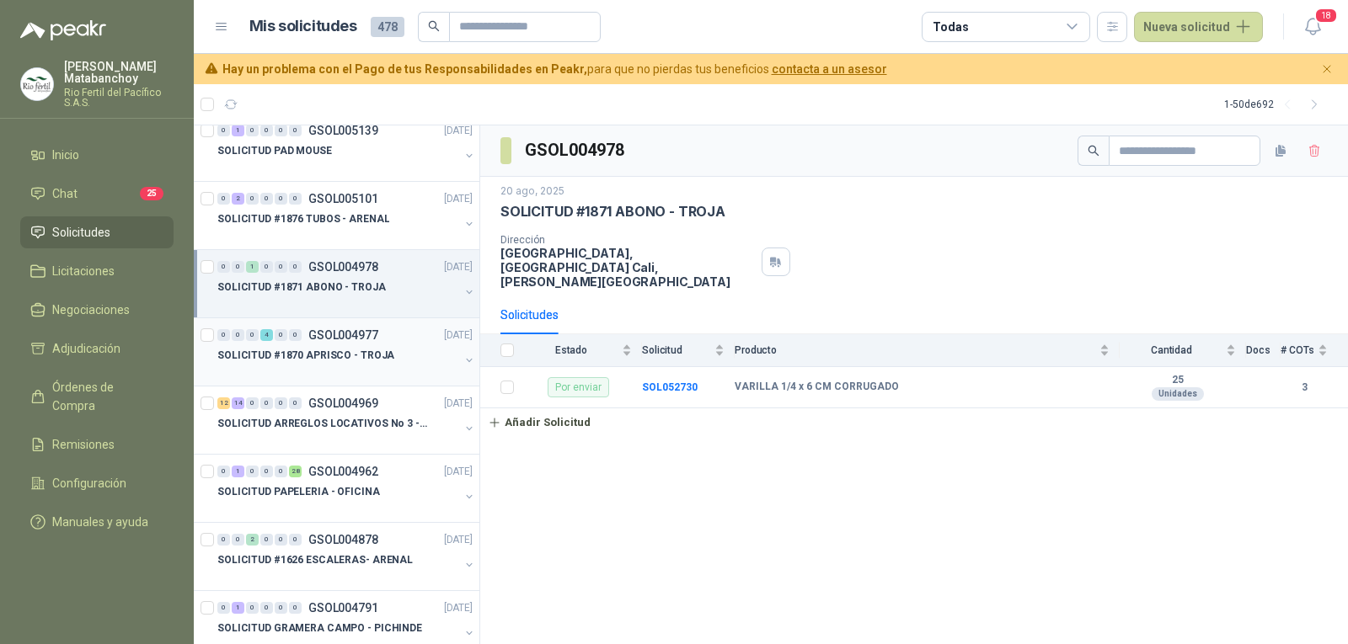
click at [330, 361] on p "SOLICITUD #1870 APRISCO - TROJA" at bounding box center [305, 356] width 177 height 16
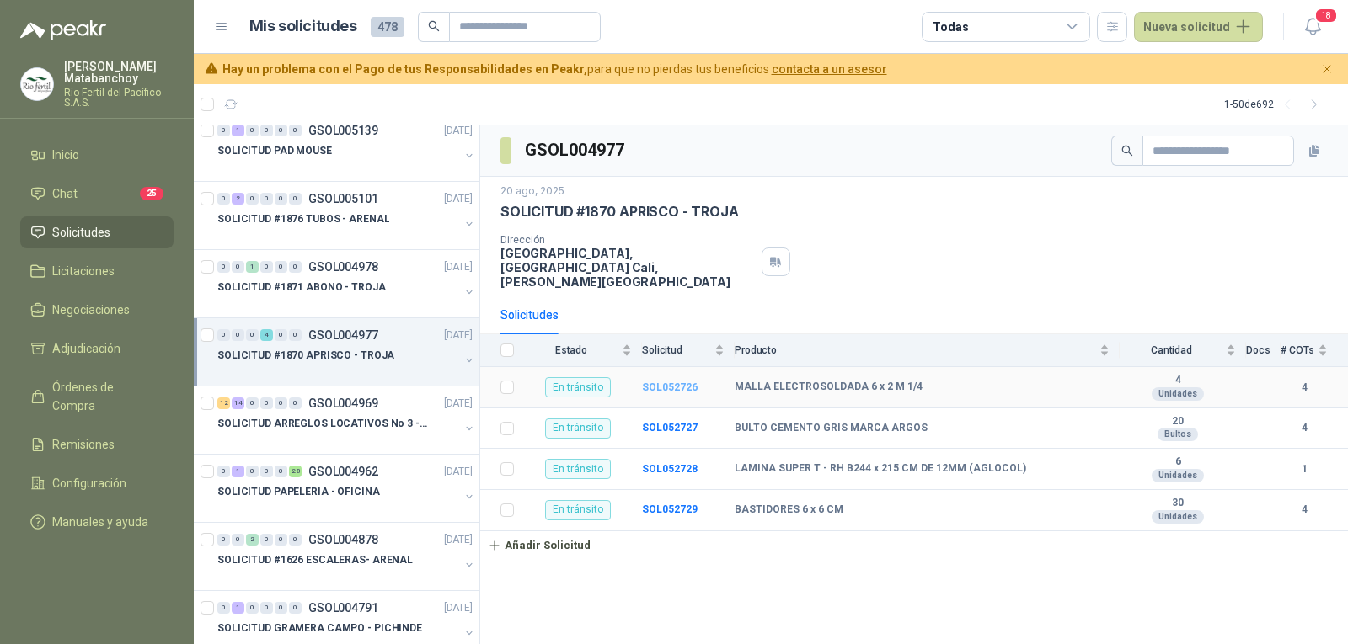
click at [668, 382] on b "SOL052726" at bounding box center [670, 388] width 56 height 12
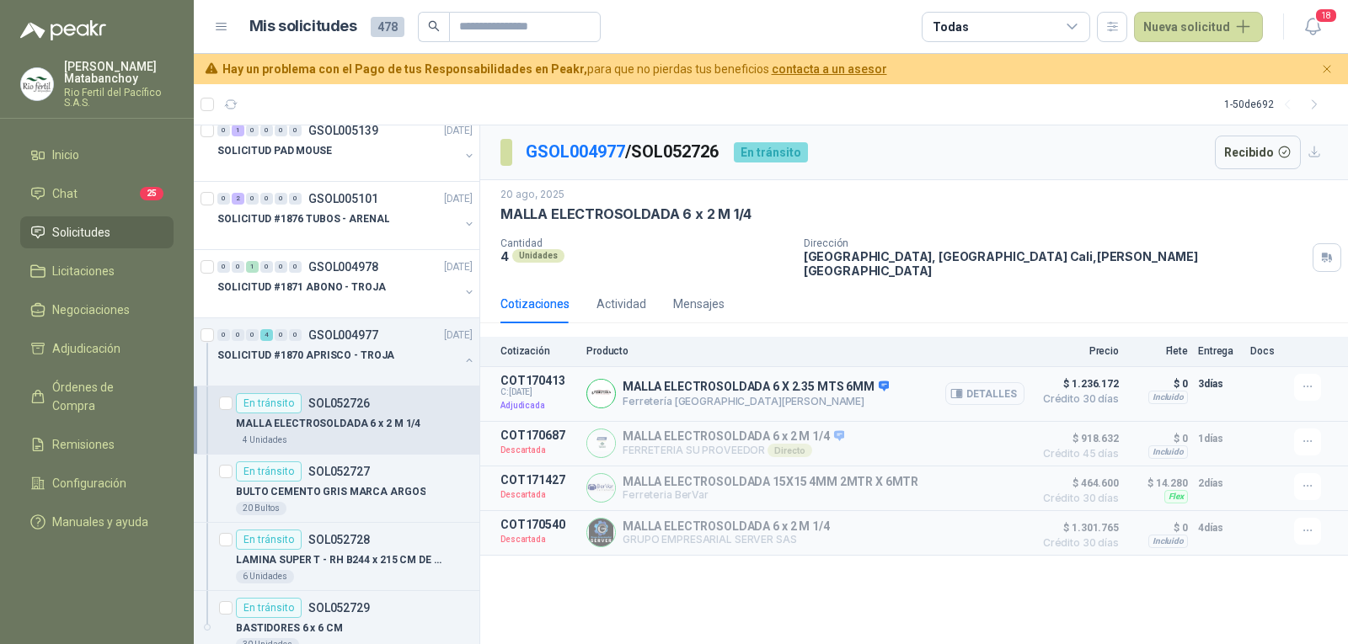
click at [969, 382] on button "Detalles" at bounding box center [984, 393] width 79 height 23
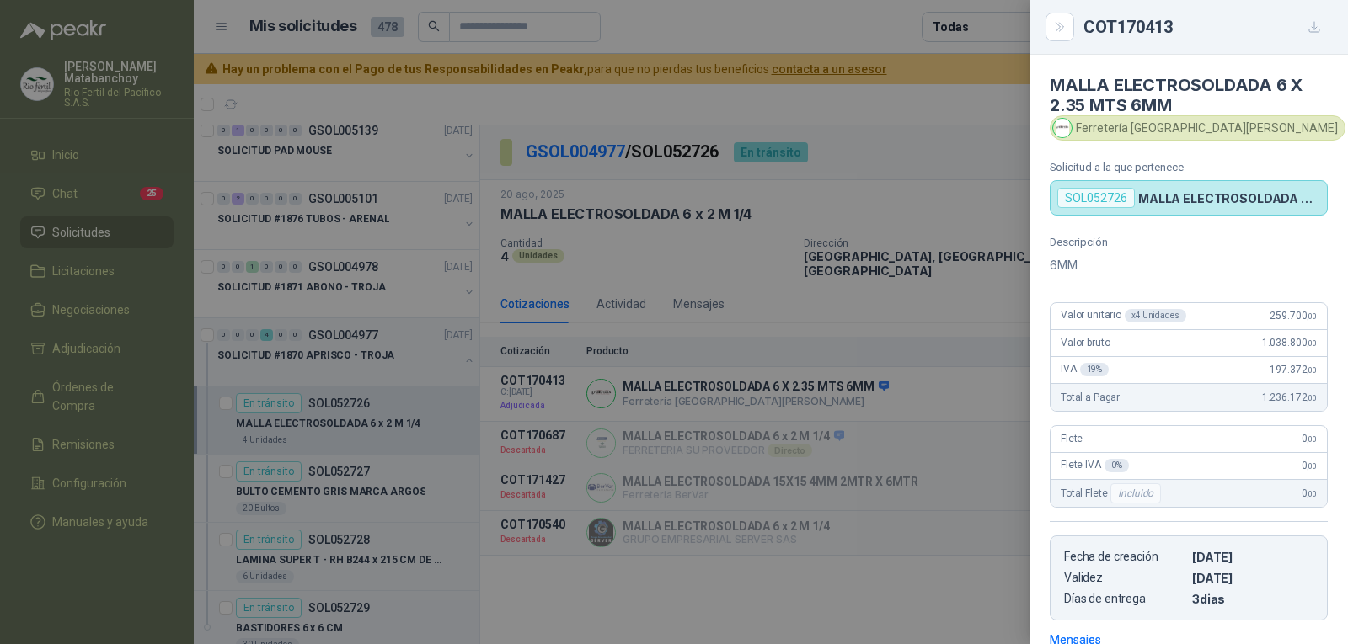
scroll to position [217, 0]
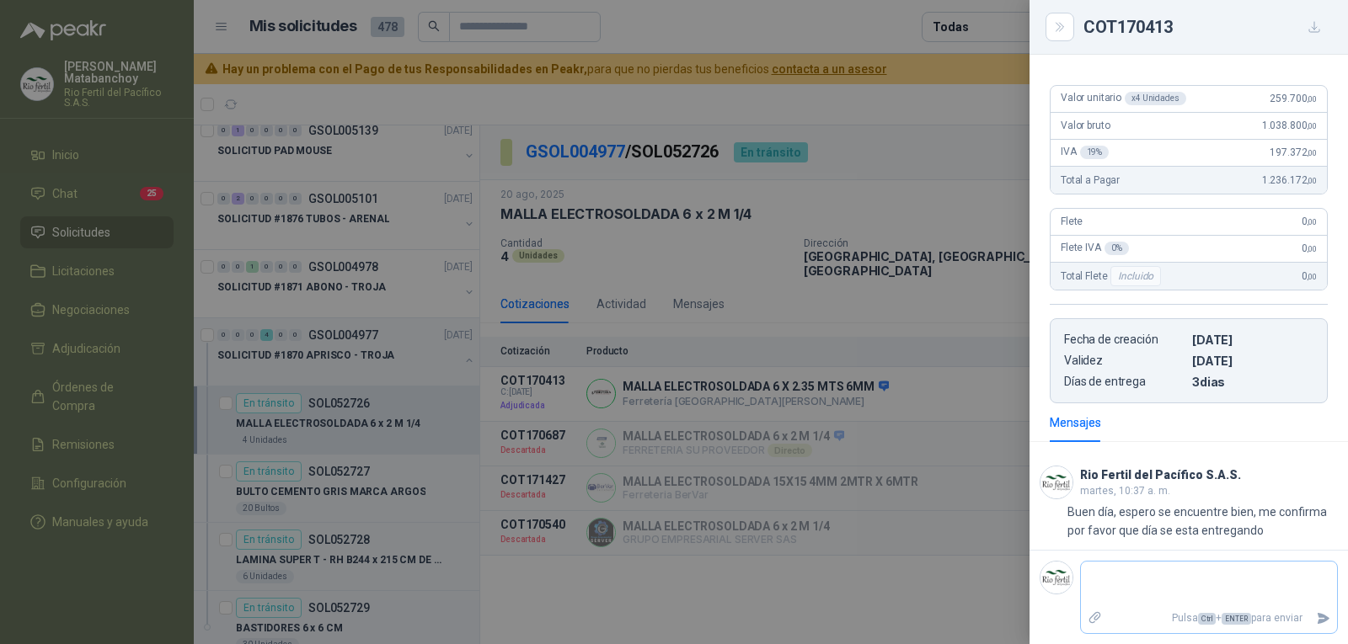
click at [1157, 569] on textarea at bounding box center [1209, 584] width 256 height 39
click at [701, 594] on div at bounding box center [674, 322] width 1348 height 644
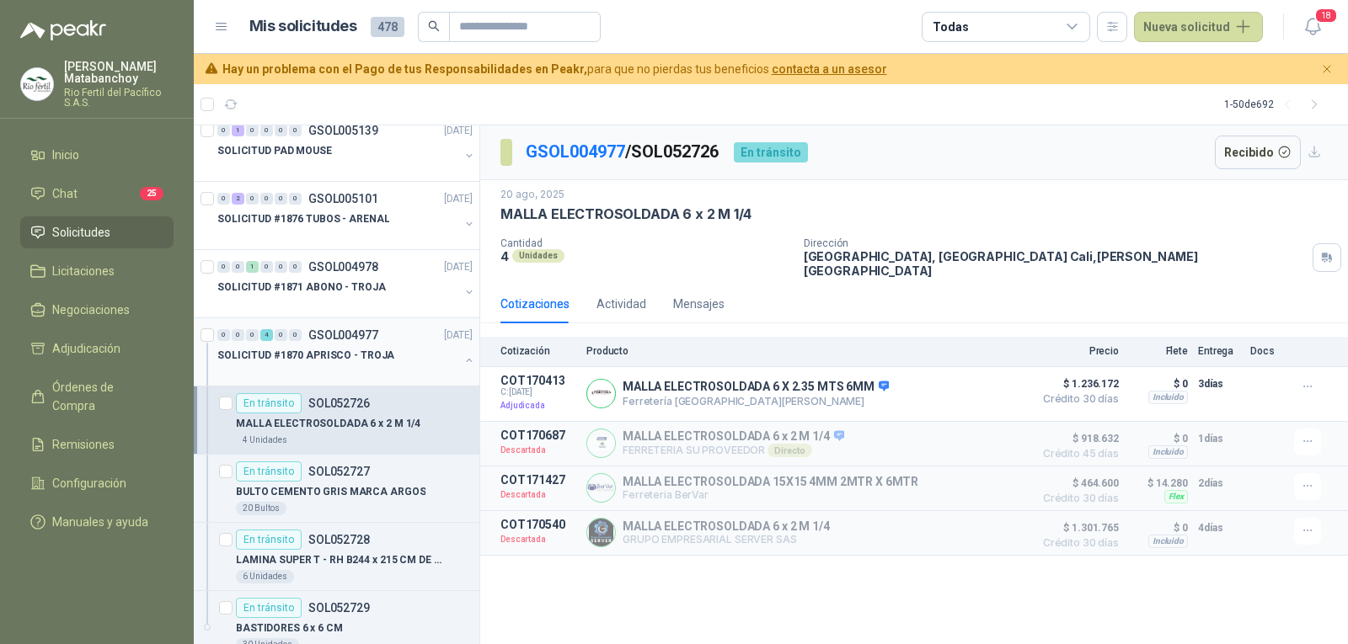
click at [350, 369] on div at bounding box center [338, 372] width 242 height 13
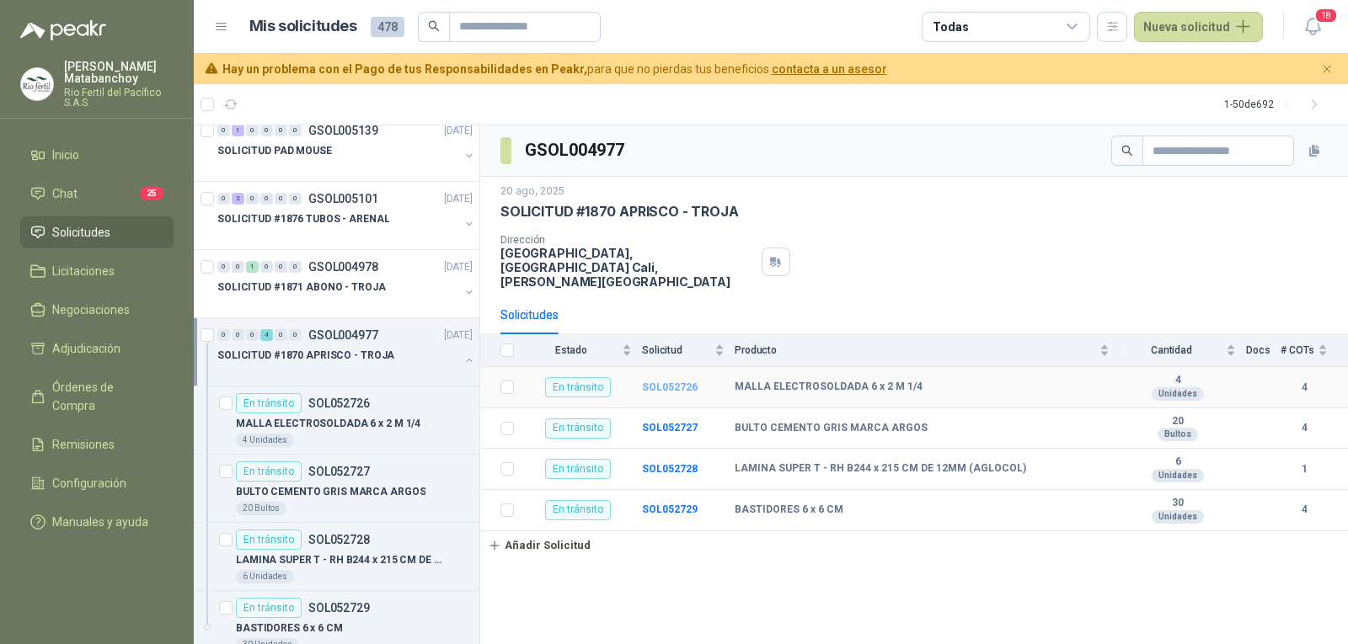
click at [660, 382] on b "SOL052726" at bounding box center [670, 388] width 56 height 12
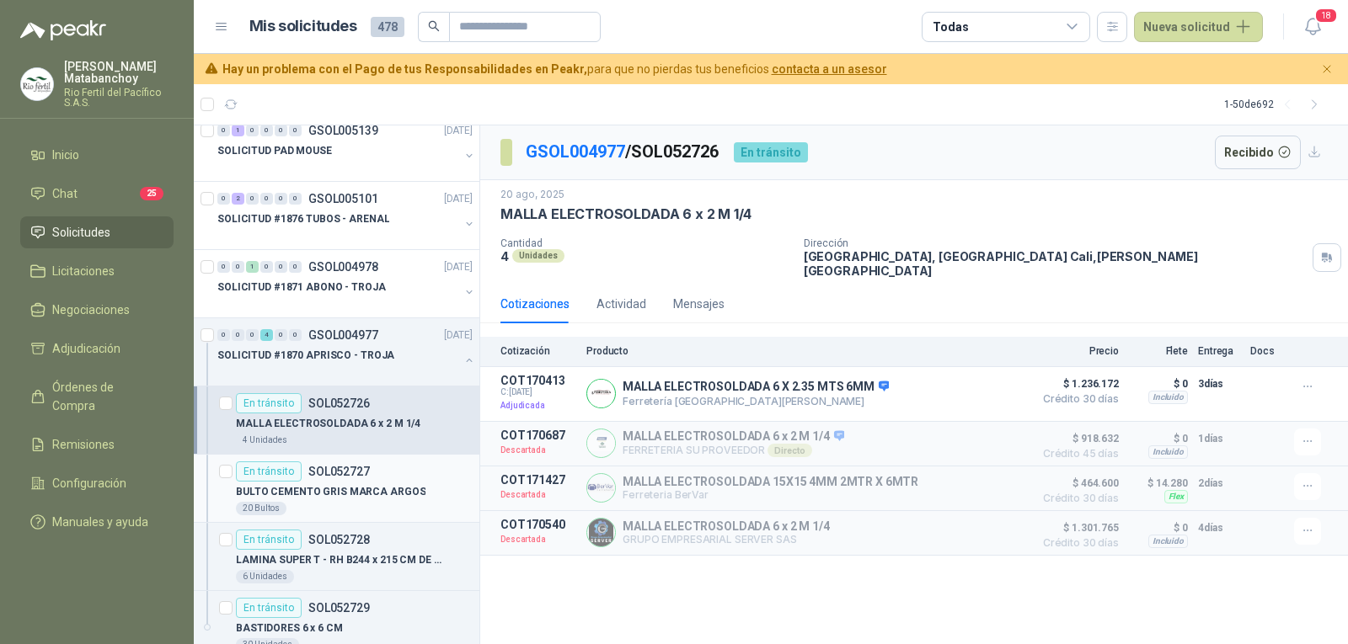
click at [320, 496] on p "BULTO CEMENTO GRIS MARCA ARGOS" at bounding box center [331, 492] width 190 height 16
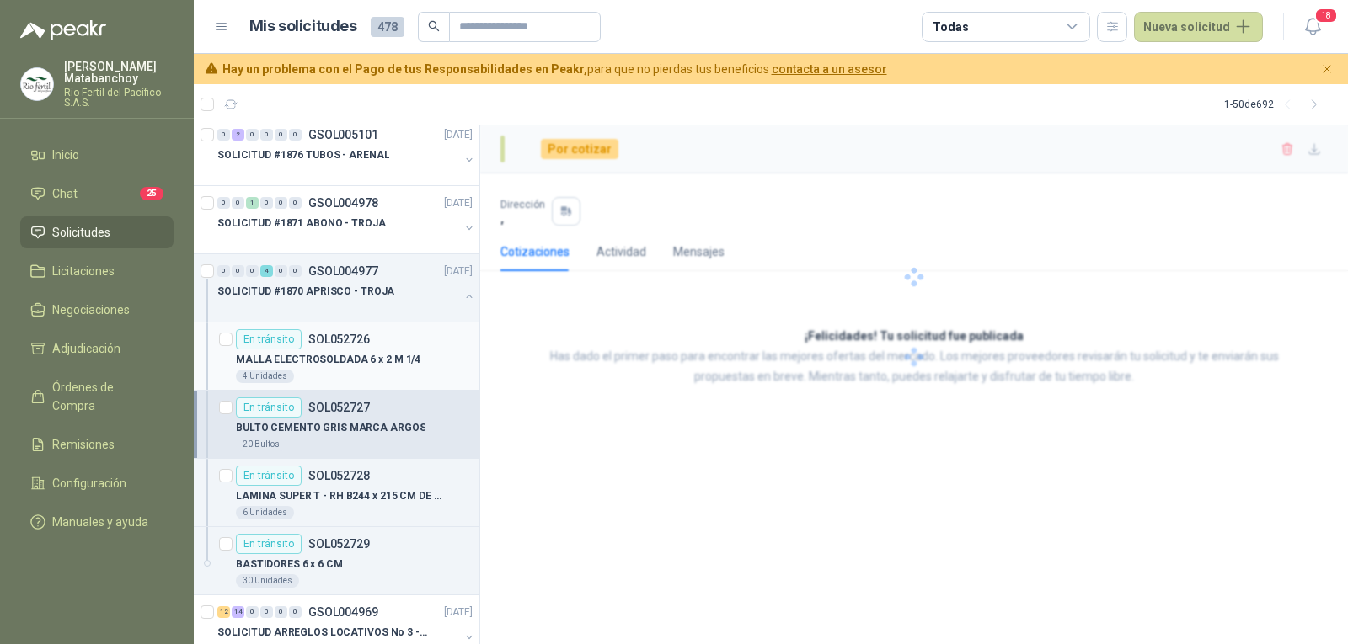
scroll to position [505, 0]
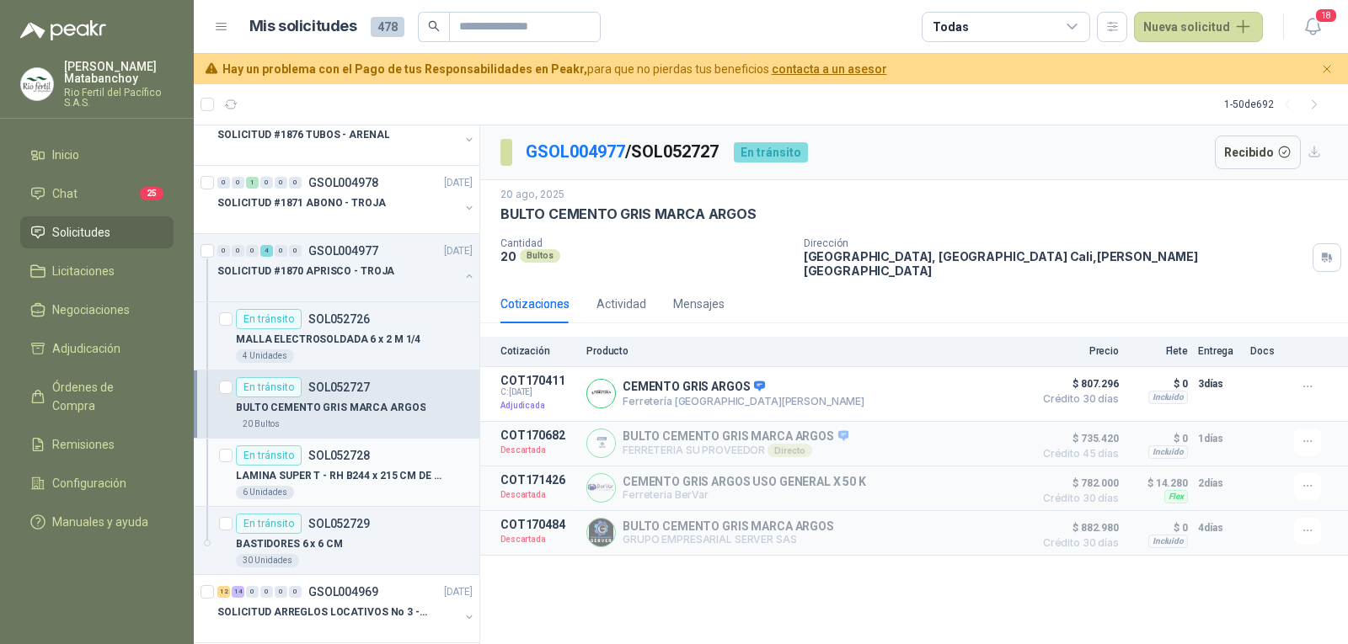
click at [345, 461] on p "SOL052728" at bounding box center [338, 456] width 61 height 12
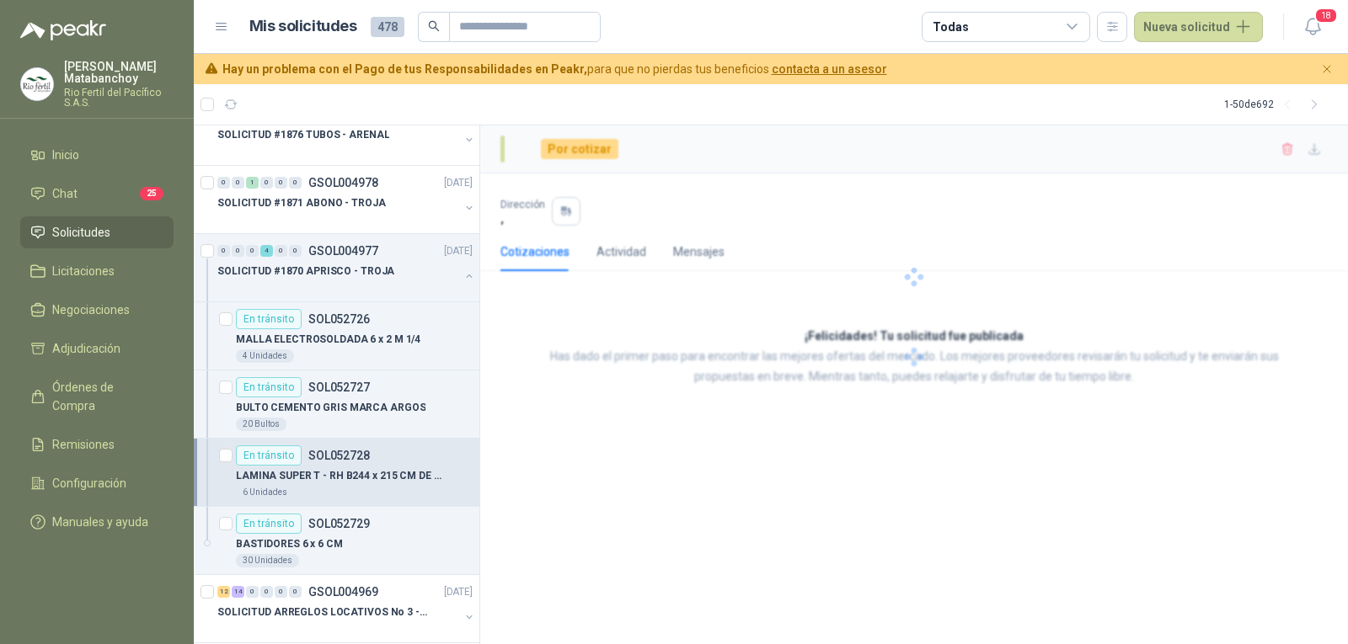
scroll to position [590, 0]
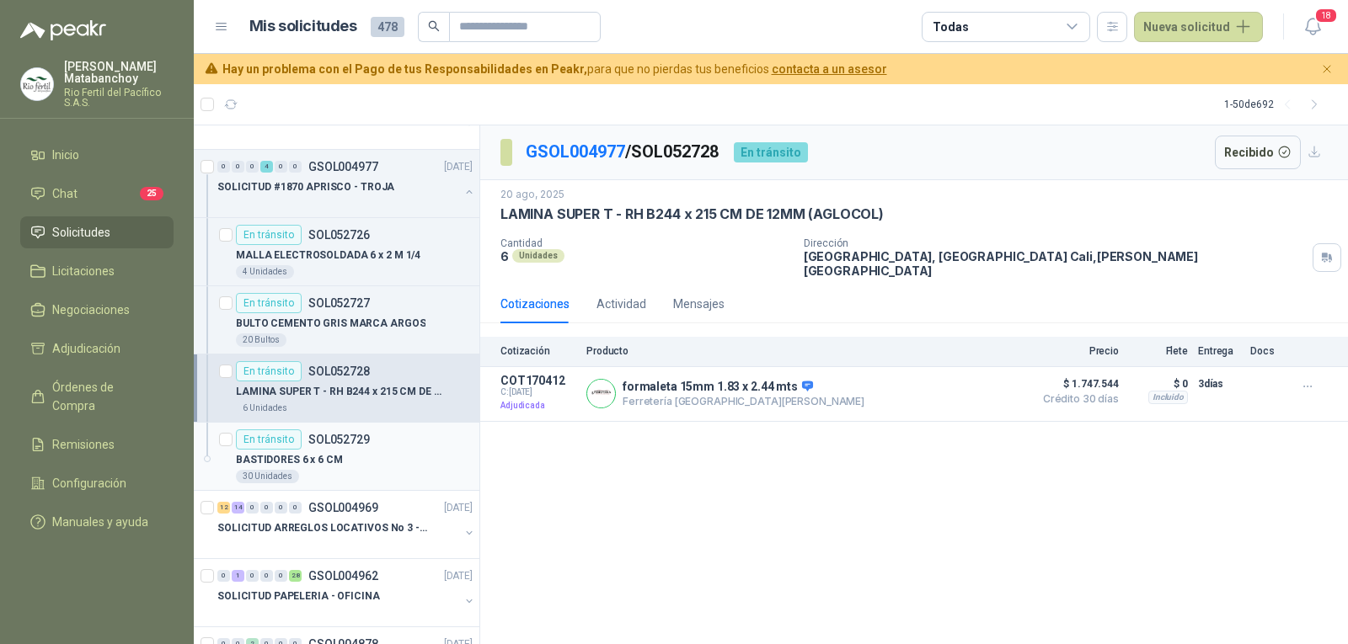
click at [358, 464] on div "BASTIDORES 6 x 6 CM" at bounding box center [354, 460] width 237 height 20
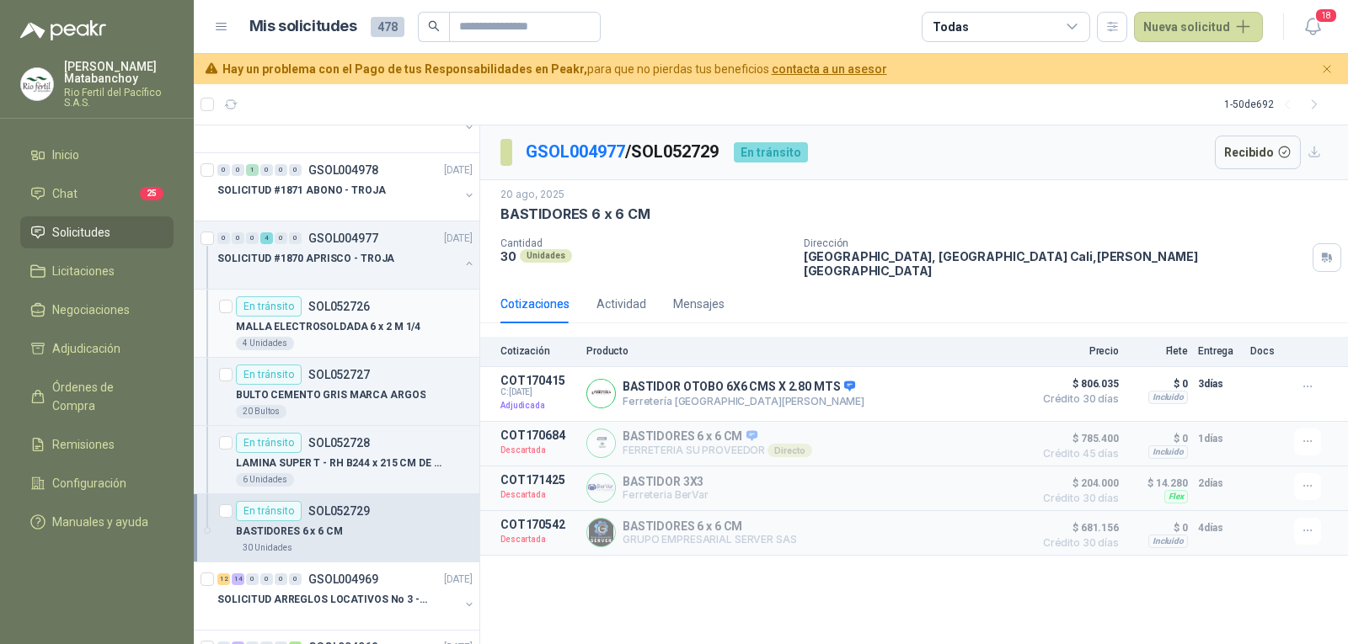
scroll to position [421, 0]
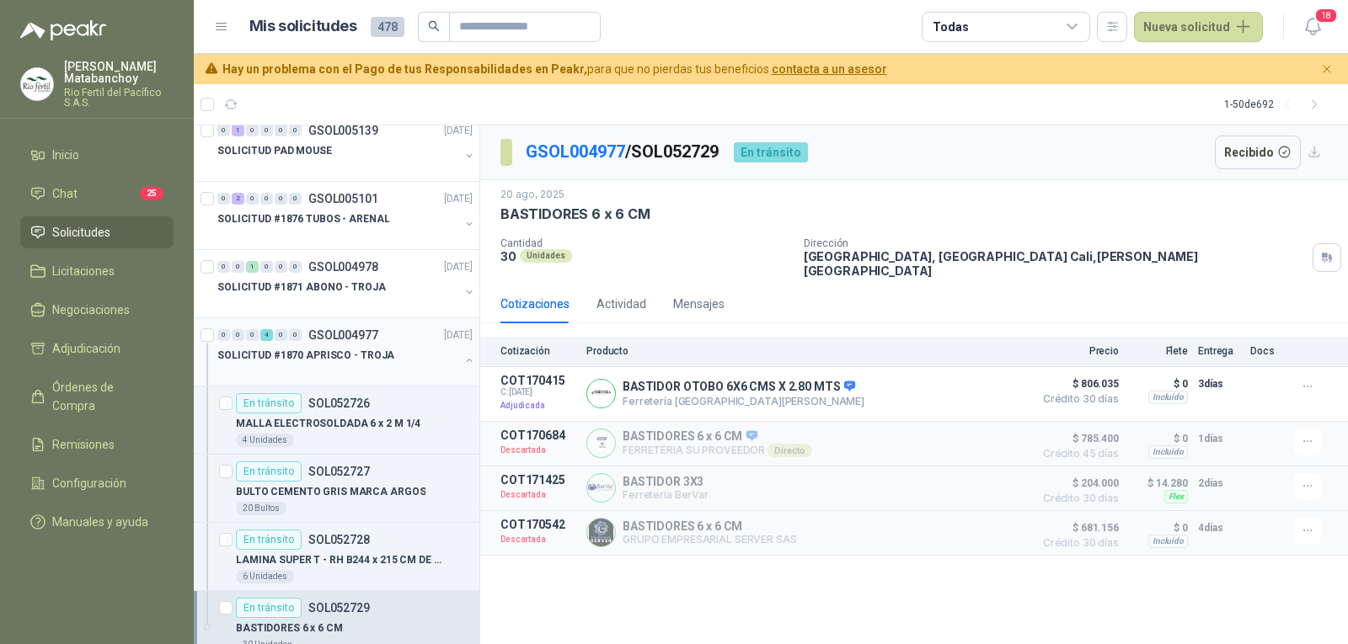
click at [389, 347] on div "SOLICITUD #1870 APRISCO - TROJA" at bounding box center [338, 355] width 242 height 20
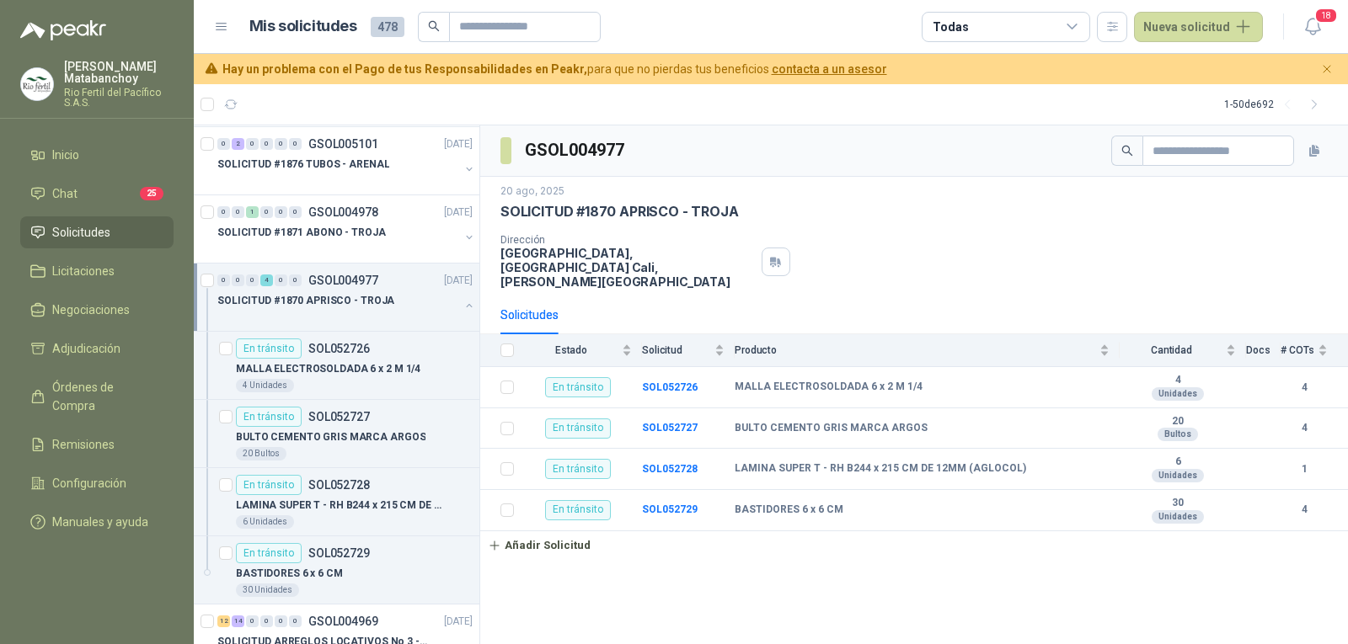
scroll to position [505, 0]
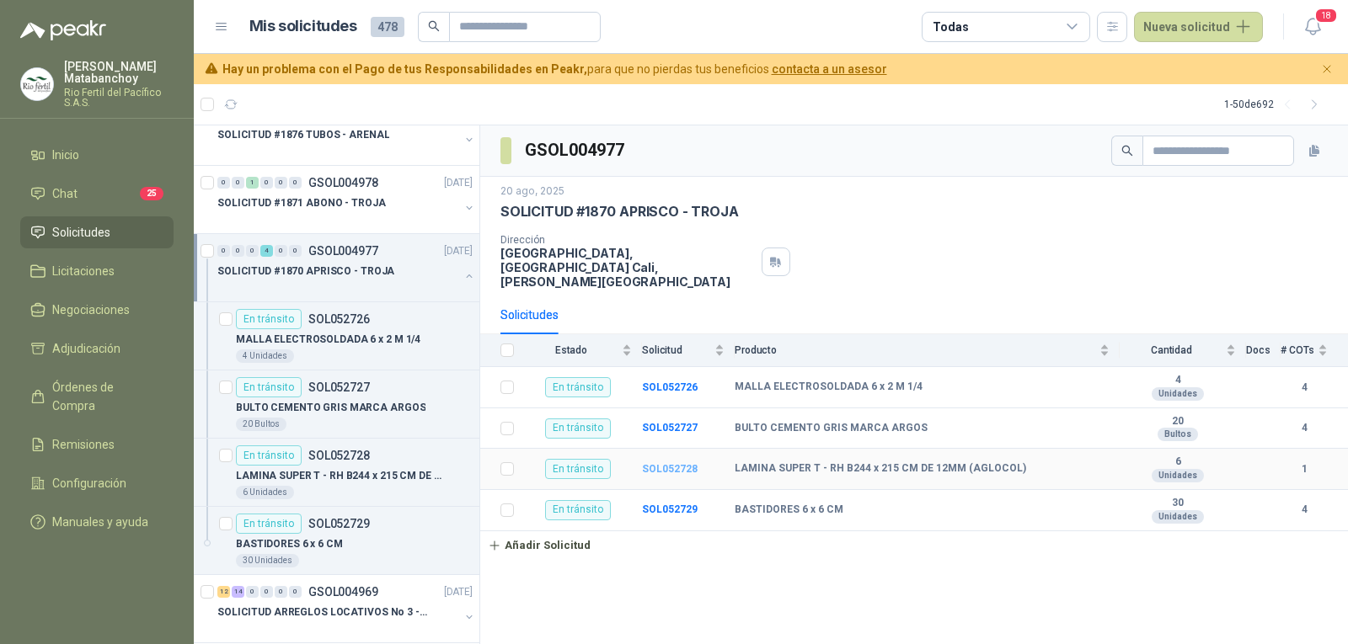
click at [684, 463] on b "SOL052728" at bounding box center [670, 469] width 56 height 12
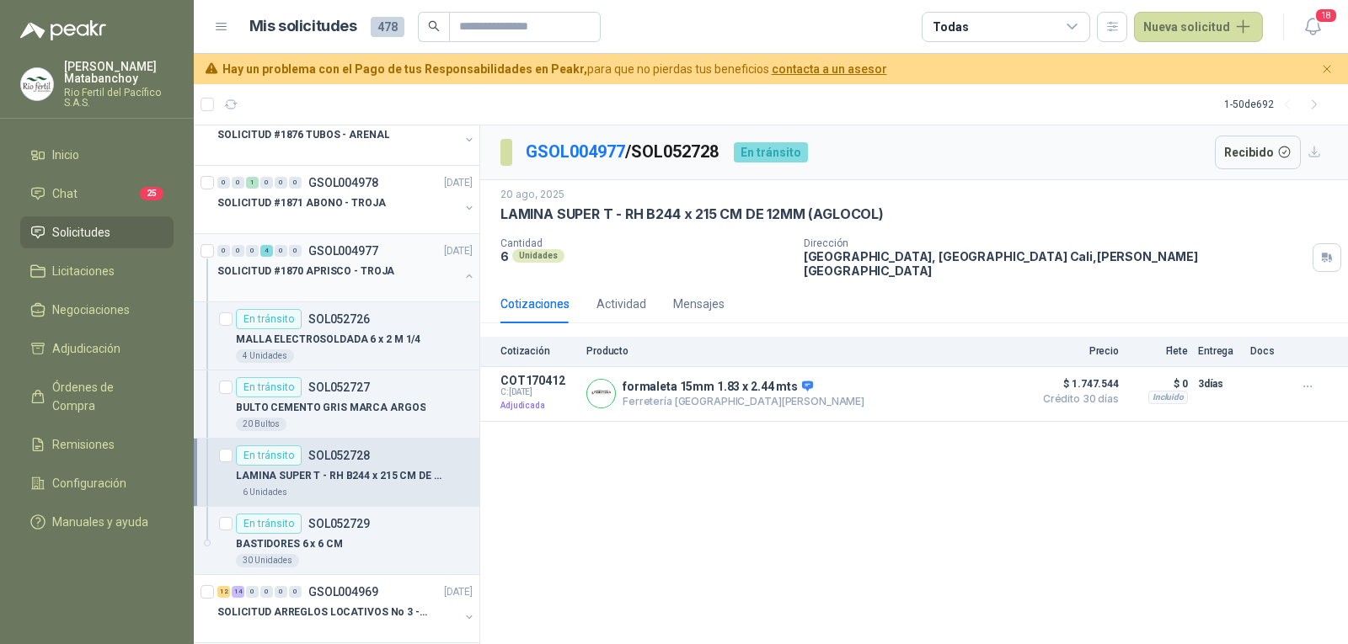
click at [389, 273] on div "SOLICITUD #1870 APRISCO - TROJA" at bounding box center [338, 271] width 242 height 20
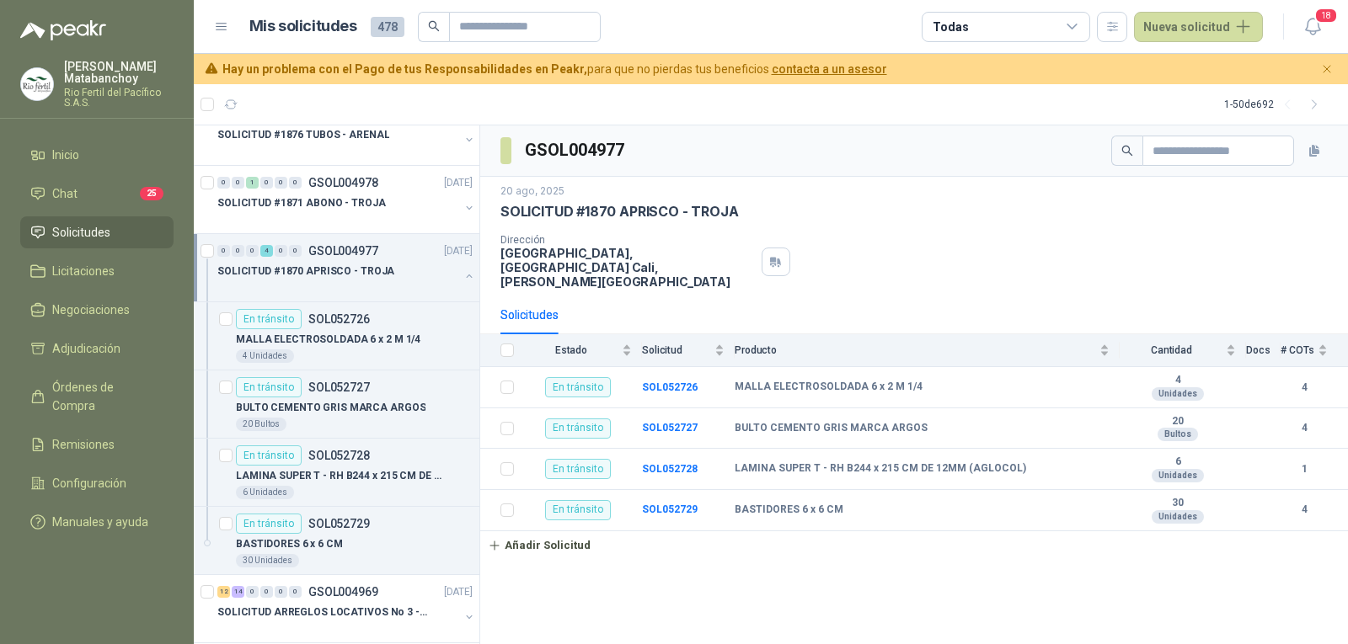
click at [553, 255] on p "HACIENDA LA TROJA, CAÑASGORDAS Cali , Valle del Cauca" at bounding box center [627, 267] width 254 height 43
click at [627, 276] on div "20 ago, 2025 SOLICITUD #1870 APRISCO - TROJA Dirección HACIENDA LA TROJA, CAÑAS…" at bounding box center [914, 236] width 868 height 119
